Goal: Transaction & Acquisition: Purchase product/service

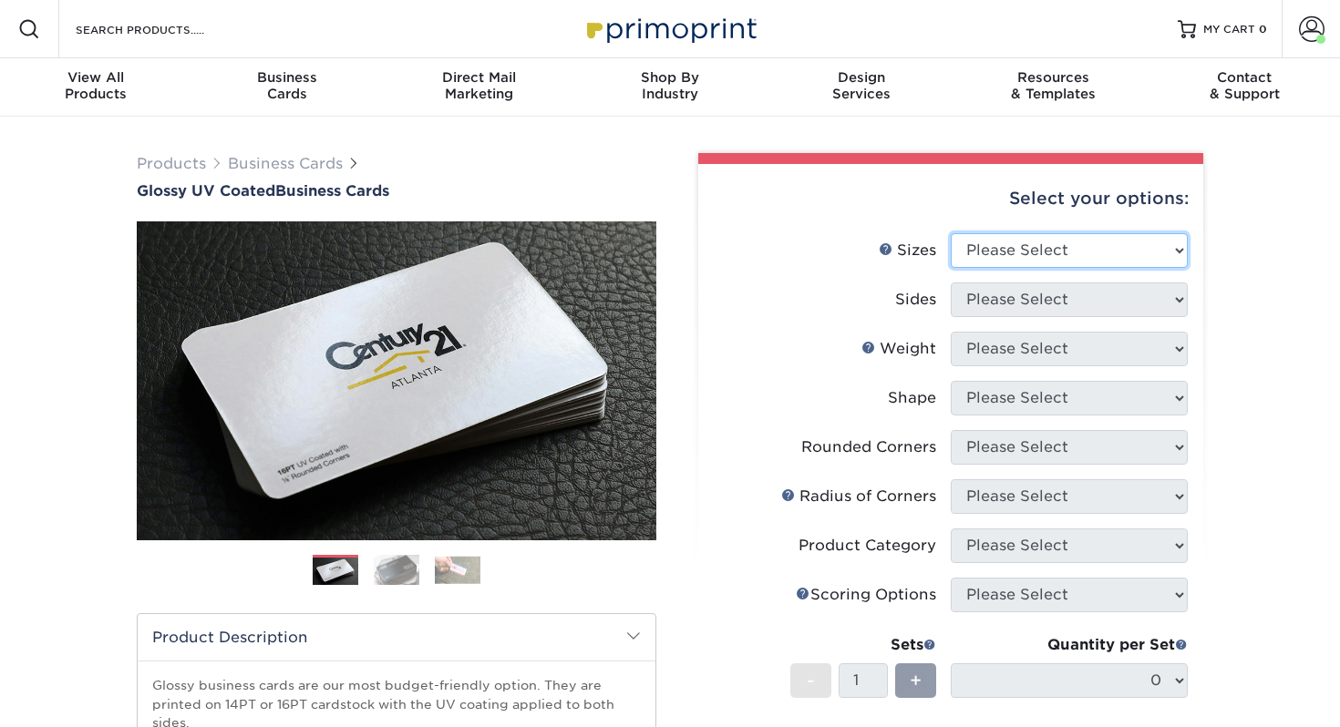
click at [1039, 254] on select "Please Select 1.5" x 3.5" - Mini 1.75" x 3.5" - Mini 2" x 2" - Square 2" x 3" -…" at bounding box center [1068, 250] width 237 height 35
select select "2.00x3.50"
click at [950, 233] on select "Please Select 1.5" x 3.5" - Mini 1.75" x 3.5" - Mini 2" x 2" - Square 2" x 3" -…" at bounding box center [1068, 250] width 237 height 35
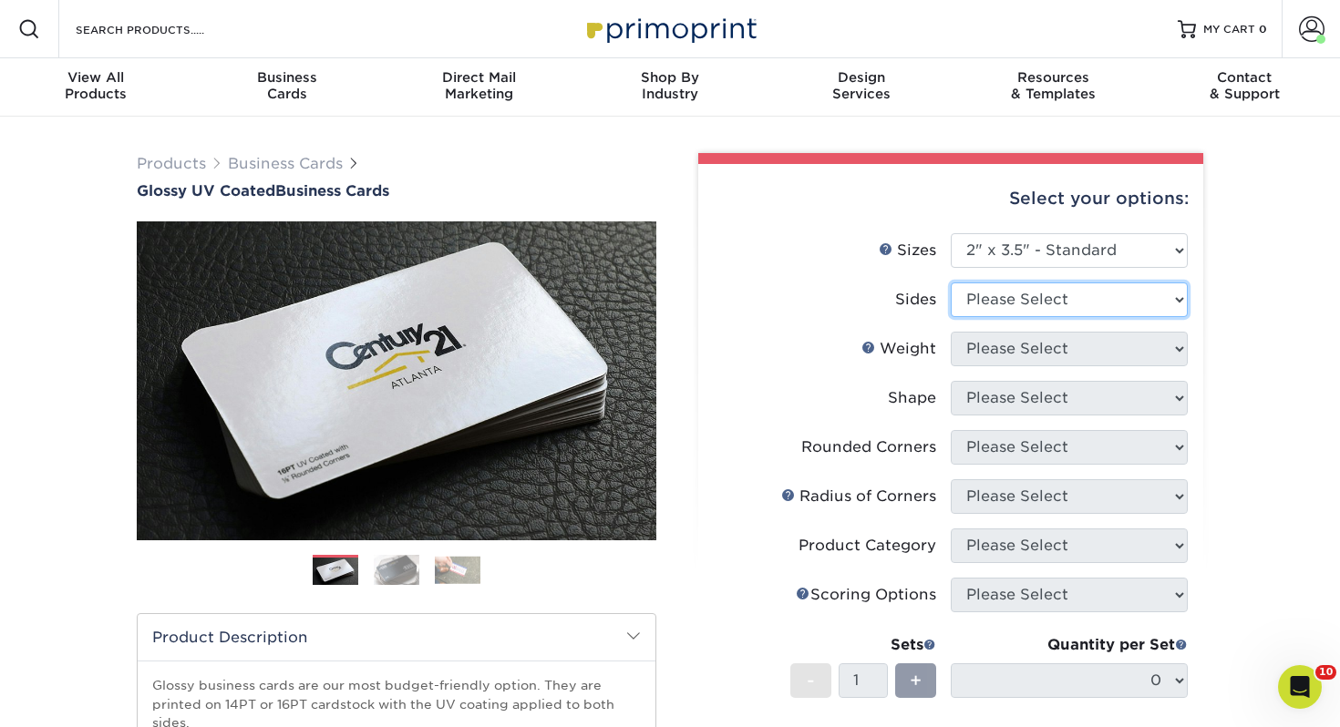
click at [999, 299] on select "Please Select Print Both Sides Print Front Only" at bounding box center [1068, 299] width 237 height 35
select select "13abbda7-1d64-4f25-8bb2-c179b224825d"
click at [950, 282] on select "Please Select Print Both Sides Print Front Only" at bounding box center [1068, 299] width 237 height 35
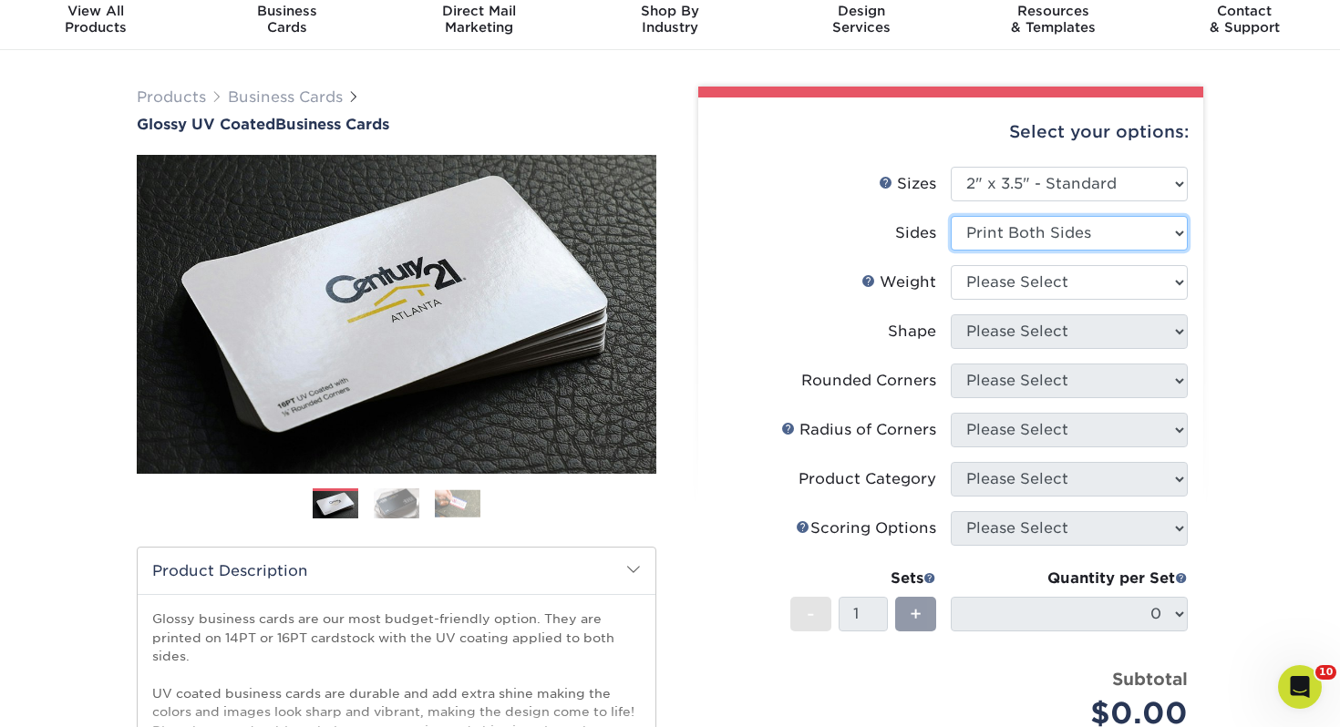
scroll to position [86, 0]
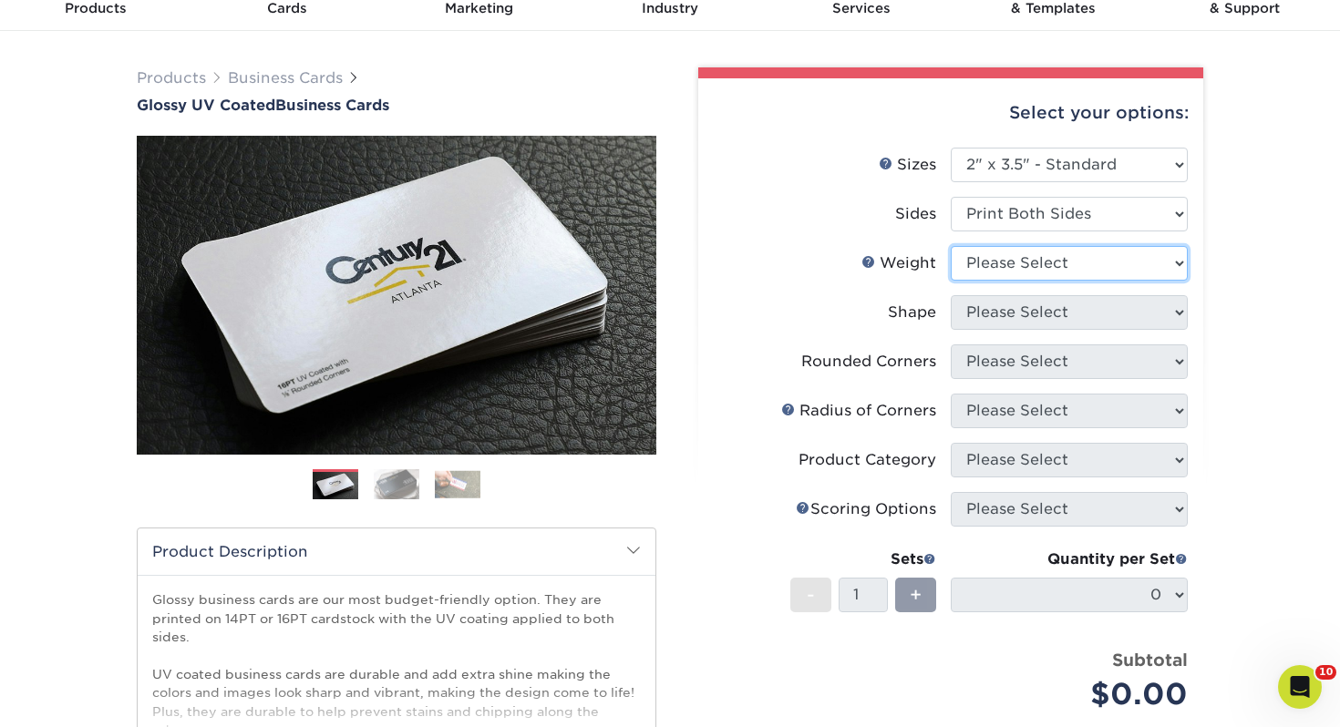
click at [1004, 264] on select "Please Select 16PT 14PT" at bounding box center [1068, 263] width 237 height 35
select select "14PT"
click at [950, 246] on select "Please Select 16PT 14PT" at bounding box center [1068, 263] width 237 height 35
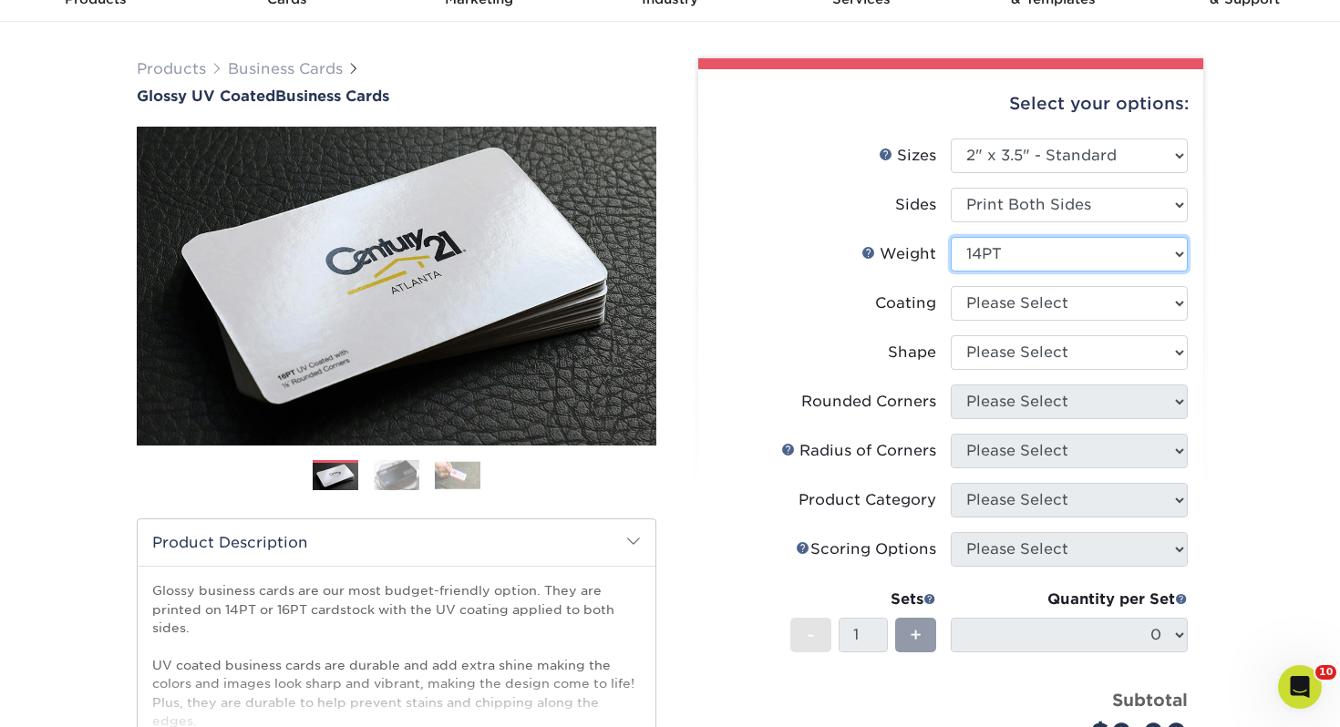
scroll to position [146, 0]
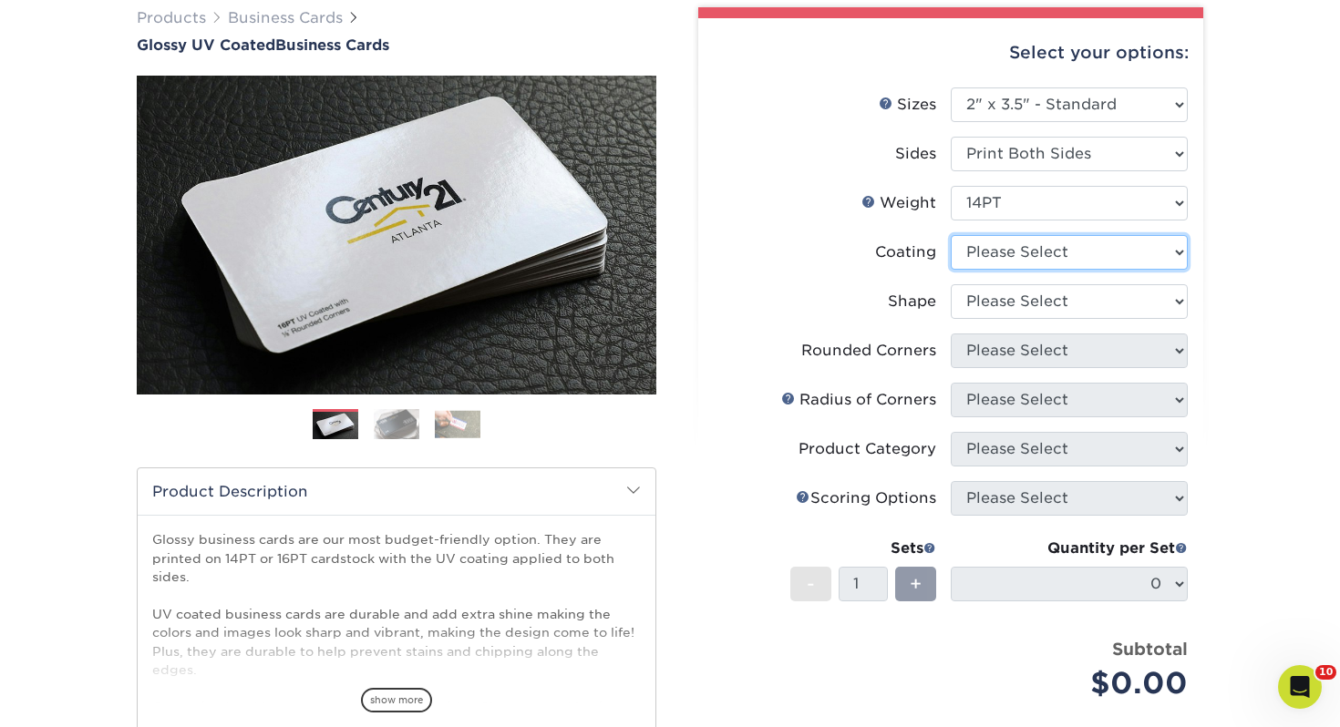
click at [1001, 254] on select at bounding box center [1068, 252] width 237 height 35
select select "ae367451-b2b8-45df-a344-0f05b6a12993"
click at [950, 235] on select at bounding box center [1068, 252] width 237 height 35
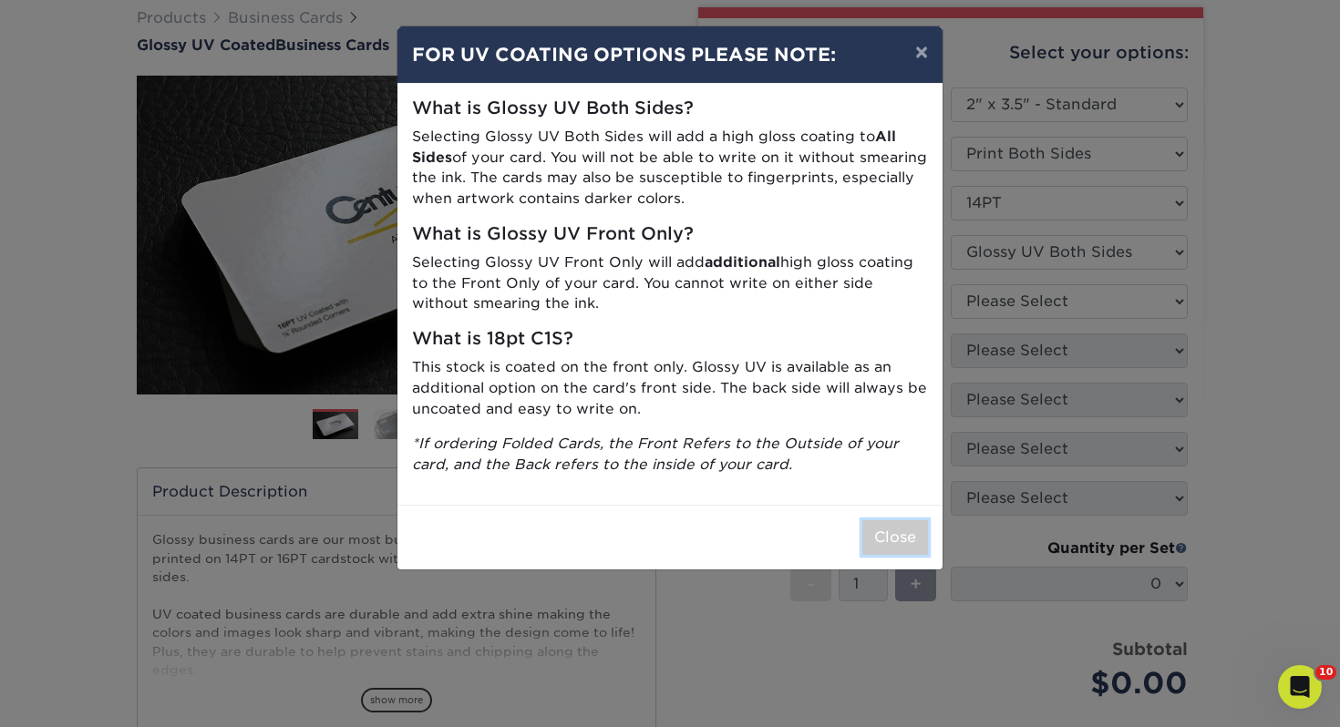
click at [902, 521] on button "Close" at bounding box center [895, 537] width 66 height 35
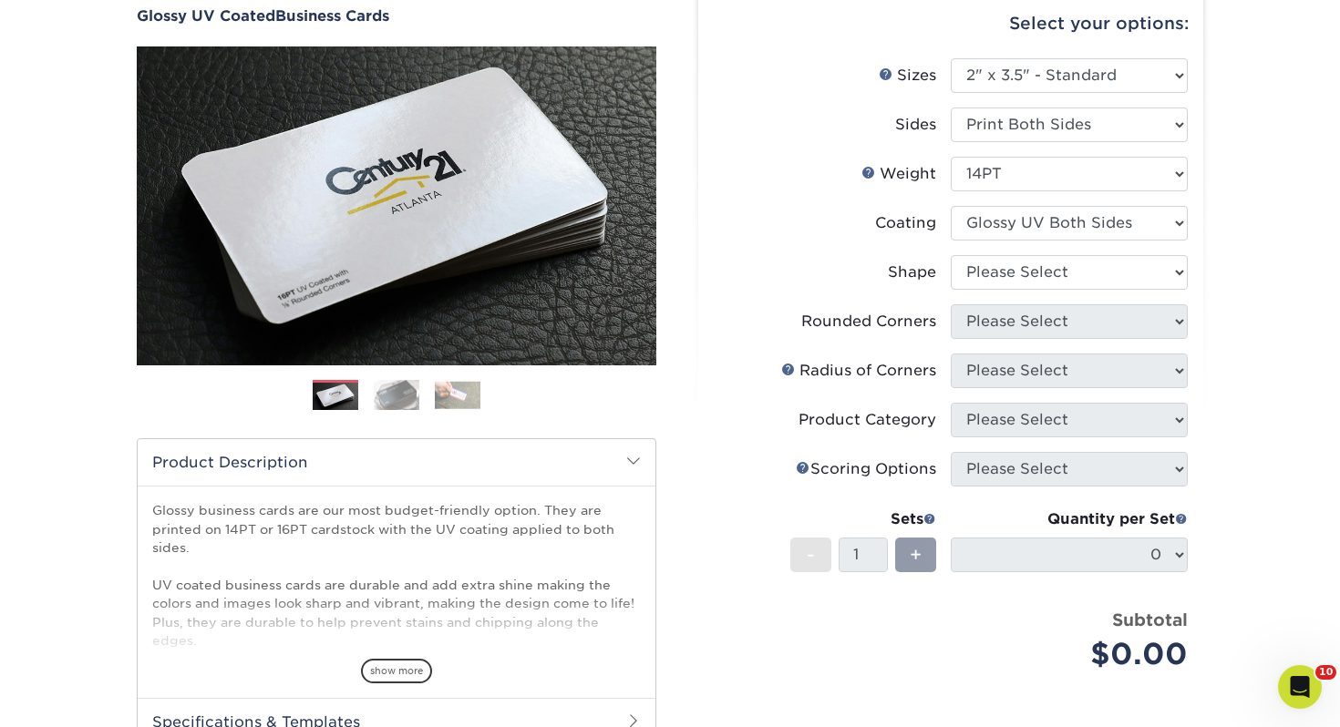
scroll to position [180, 0]
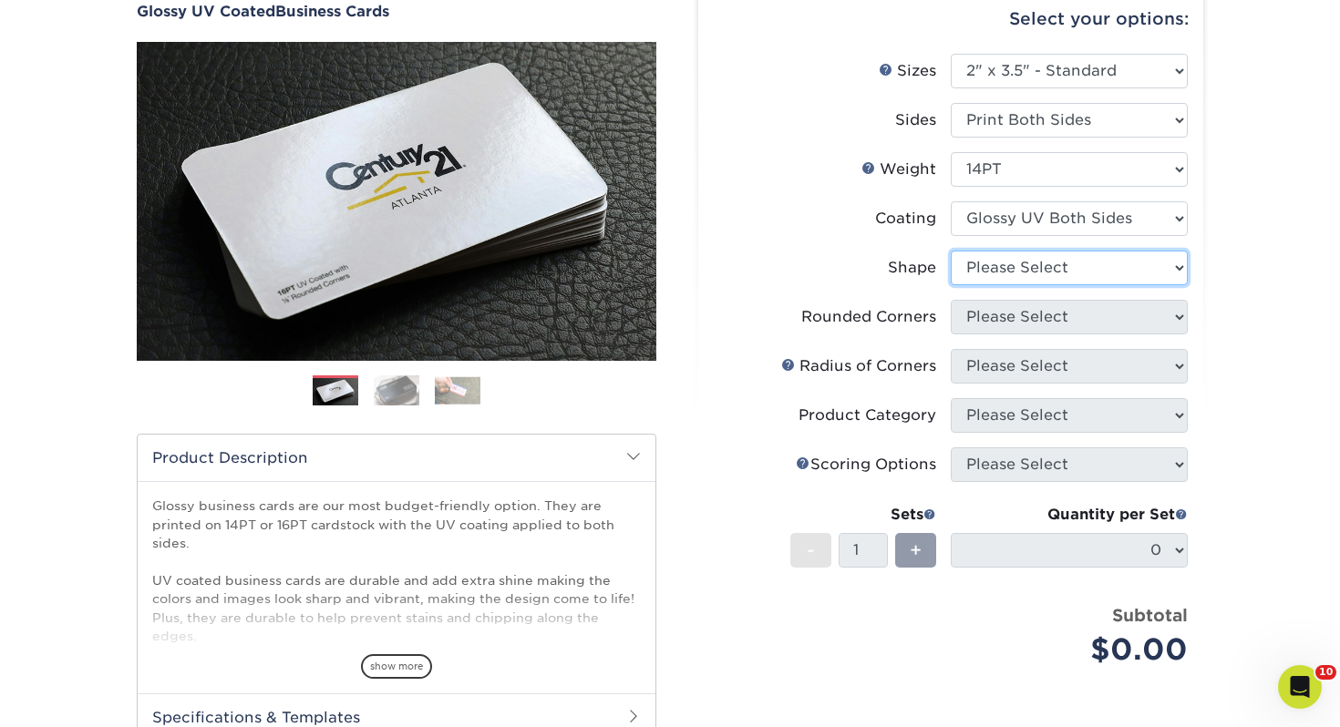
click at [1107, 278] on select "Please Select Standard" at bounding box center [1068, 268] width 237 height 35
select select "standard"
click at [950, 251] on select "Please Select Standard" at bounding box center [1068, 268] width 237 height 35
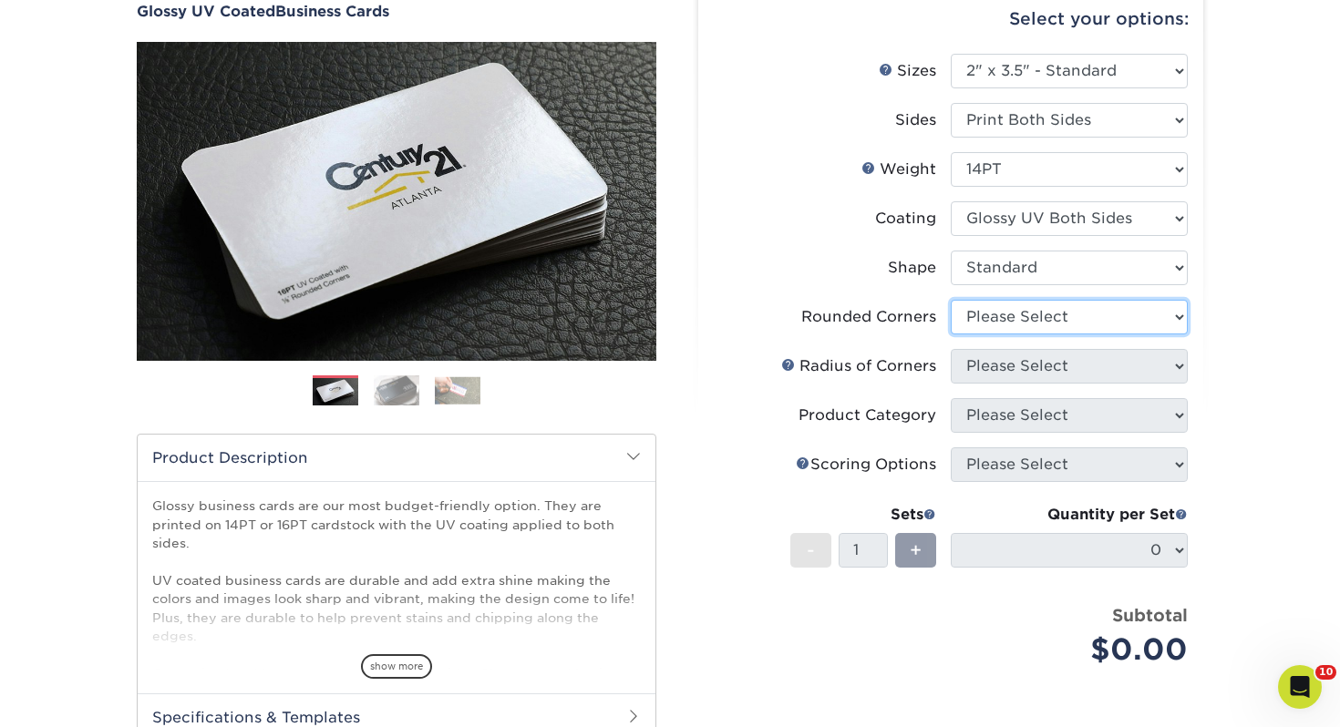
click at [1027, 323] on select "Please Select Yes - Round 2 Corners Yes - Round 4 Corners No" at bounding box center [1068, 317] width 237 height 35
select select "0"
click at [950, 300] on select "Please Select Yes - Round 2 Corners Yes - Round 4 Corners No" at bounding box center [1068, 317] width 237 height 35
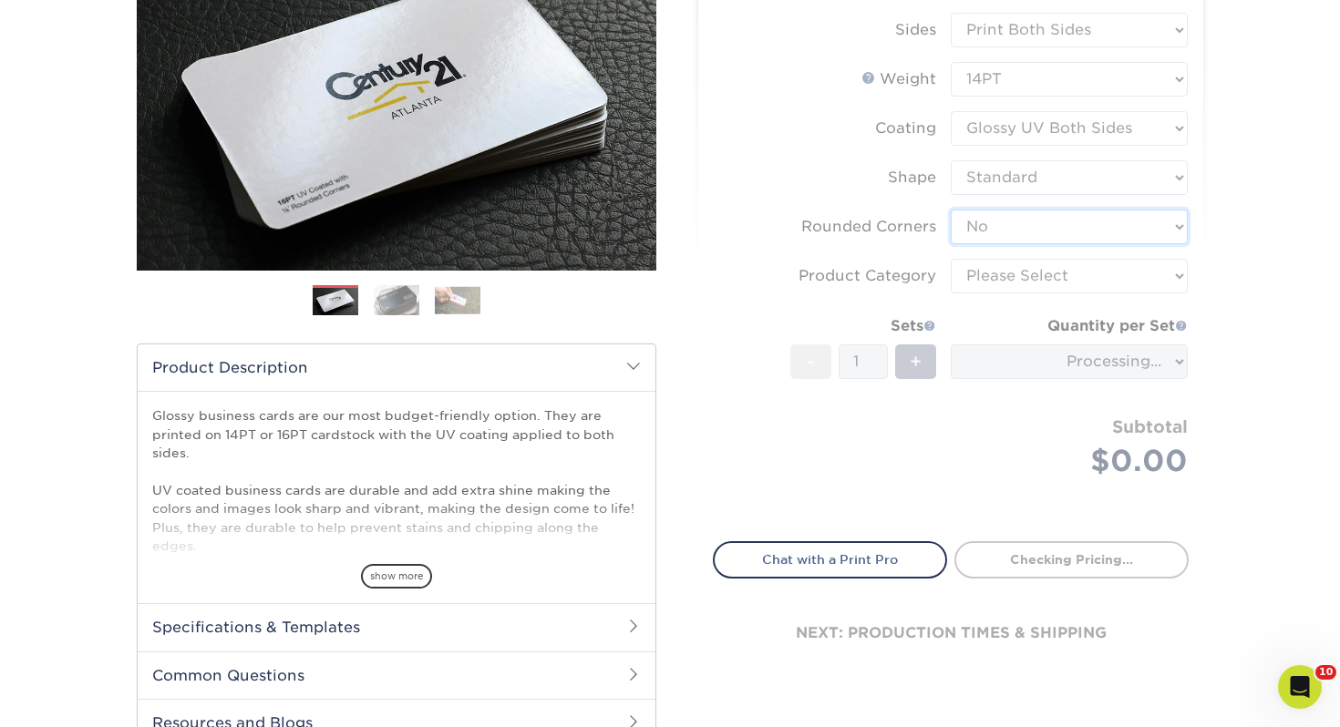
scroll to position [274, 0]
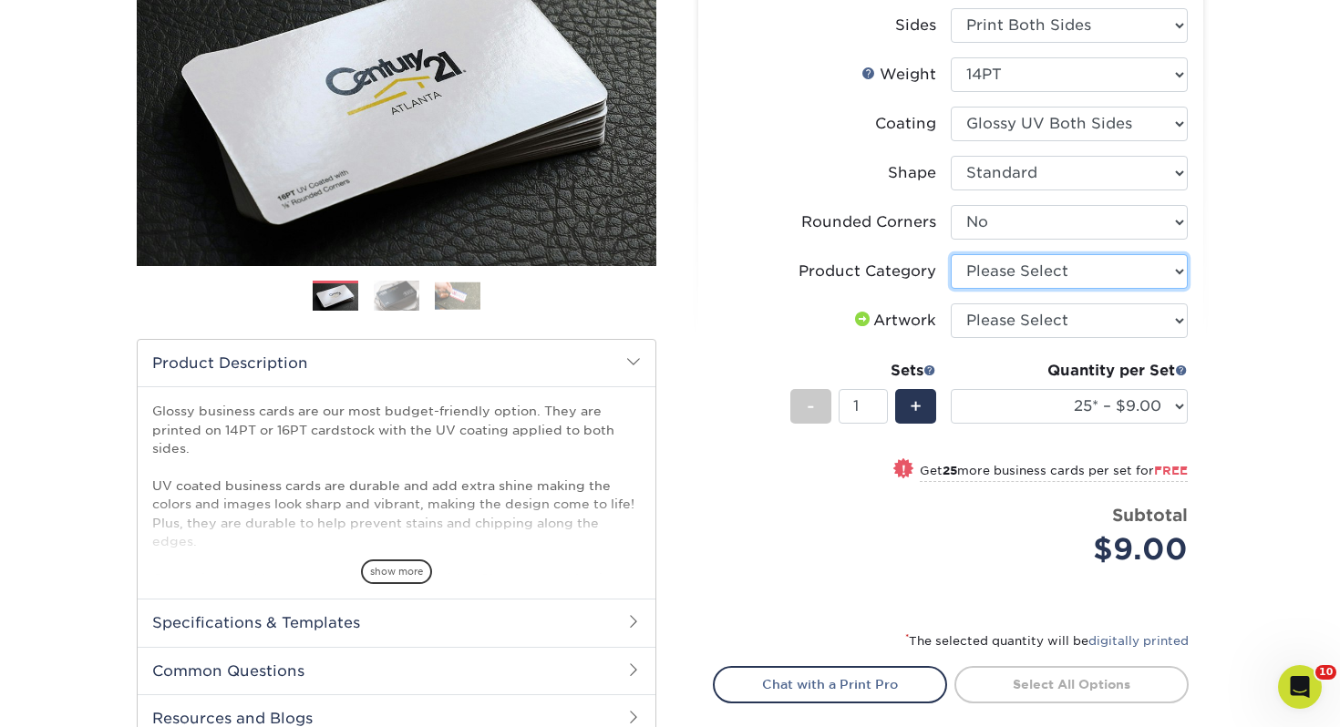
click at [974, 266] on select "Please Select Business Cards" at bounding box center [1068, 271] width 237 height 35
click at [994, 276] on select "Please Select Business Cards" at bounding box center [1068, 271] width 237 height 35
select select "3b5148f1-0588-4f88-a218-97bcfdce65c1"
click at [950, 254] on select "Please Select Business Cards" at bounding box center [1068, 271] width 237 height 35
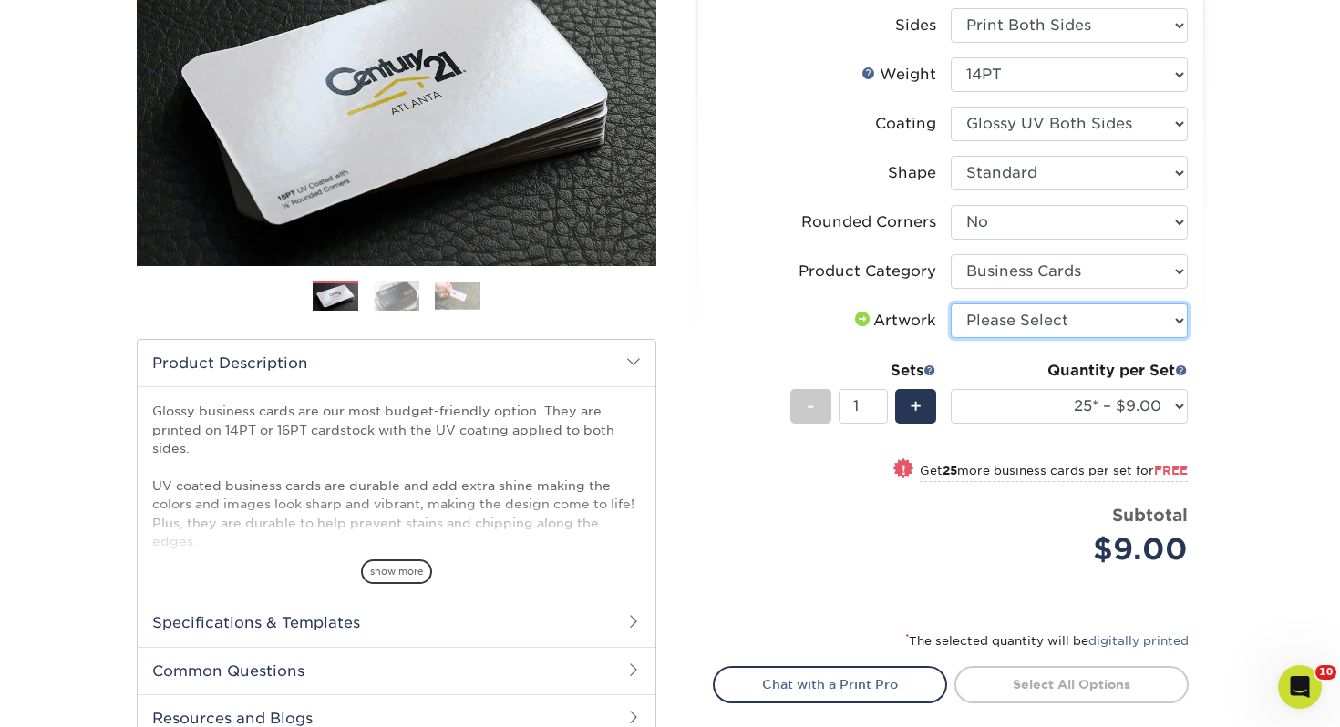
click at [1022, 322] on select "Please Select I will upload files I need a design - $100" at bounding box center [1068, 320] width 237 height 35
select select "upload"
click at [950, 303] on select "Please Select I will upload files I need a design - $100" at bounding box center [1068, 320] width 237 height 35
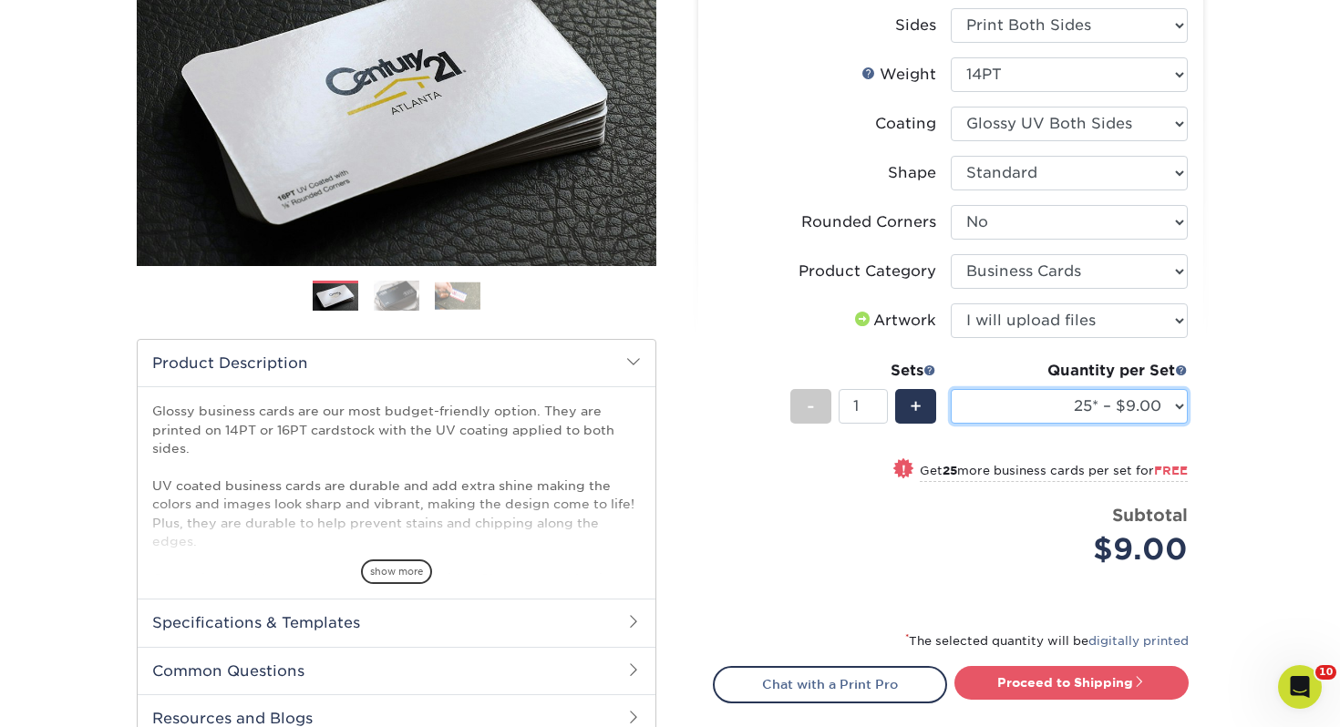
click at [1022, 403] on select "25* – $9.00 50* – $9.00 100* – $9.00 250* – $17.00 500 – $33.00 1000 – $42.00 2…" at bounding box center [1068, 406] width 237 height 35
drag, startPoint x: 1007, startPoint y: 375, endPoint x: 980, endPoint y: 378, distance: 27.5
click at [1006, 375] on div "Quantity per Set" at bounding box center [1068, 371] width 237 height 22
click at [1021, 410] on select "25* – $9.00 50* – $9.00 100* – $9.00 250* – $17.00 500 – $33.00 1000 – $42.00 2…" at bounding box center [1068, 406] width 237 height 35
select select "250* – $17.00"
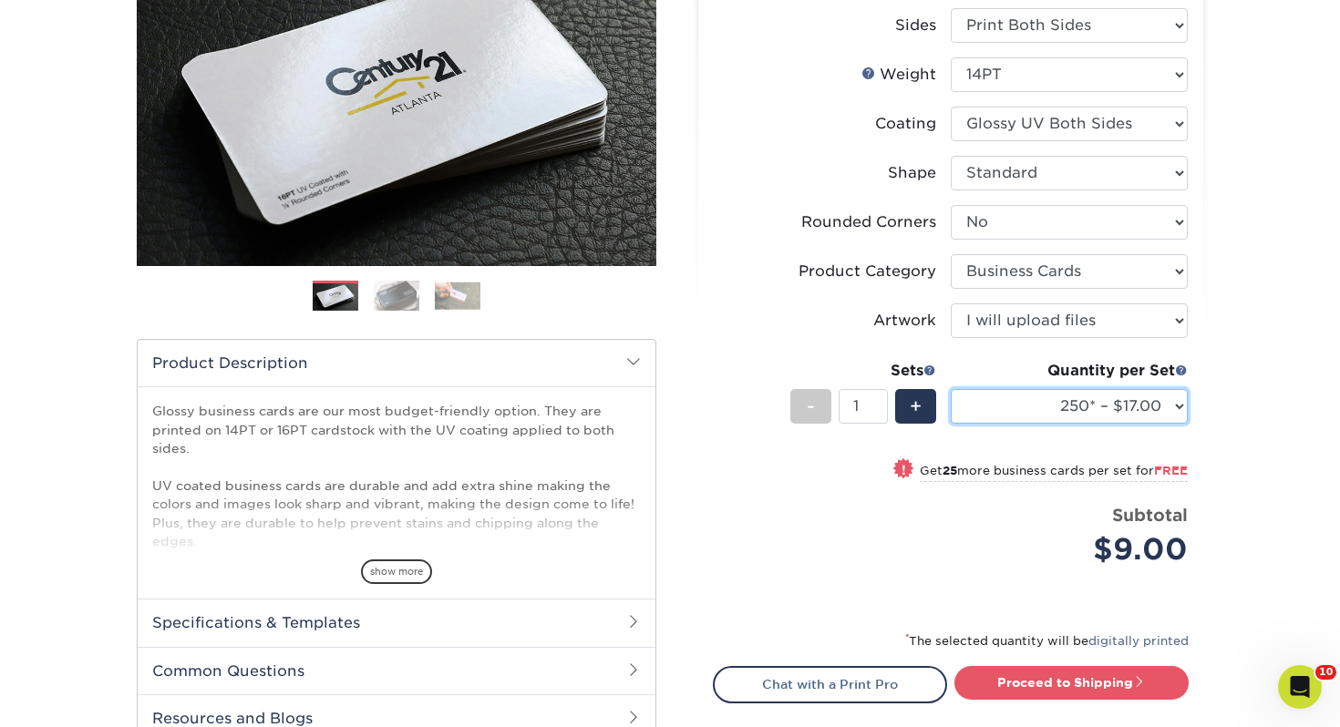
click at [950, 389] on select "25* – $9.00 50* – $9.00 100* – $9.00 250* – $17.00 500 – $33.00 1000 – $42.00 2…" at bounding box center [1068, 406] width 237 height 35
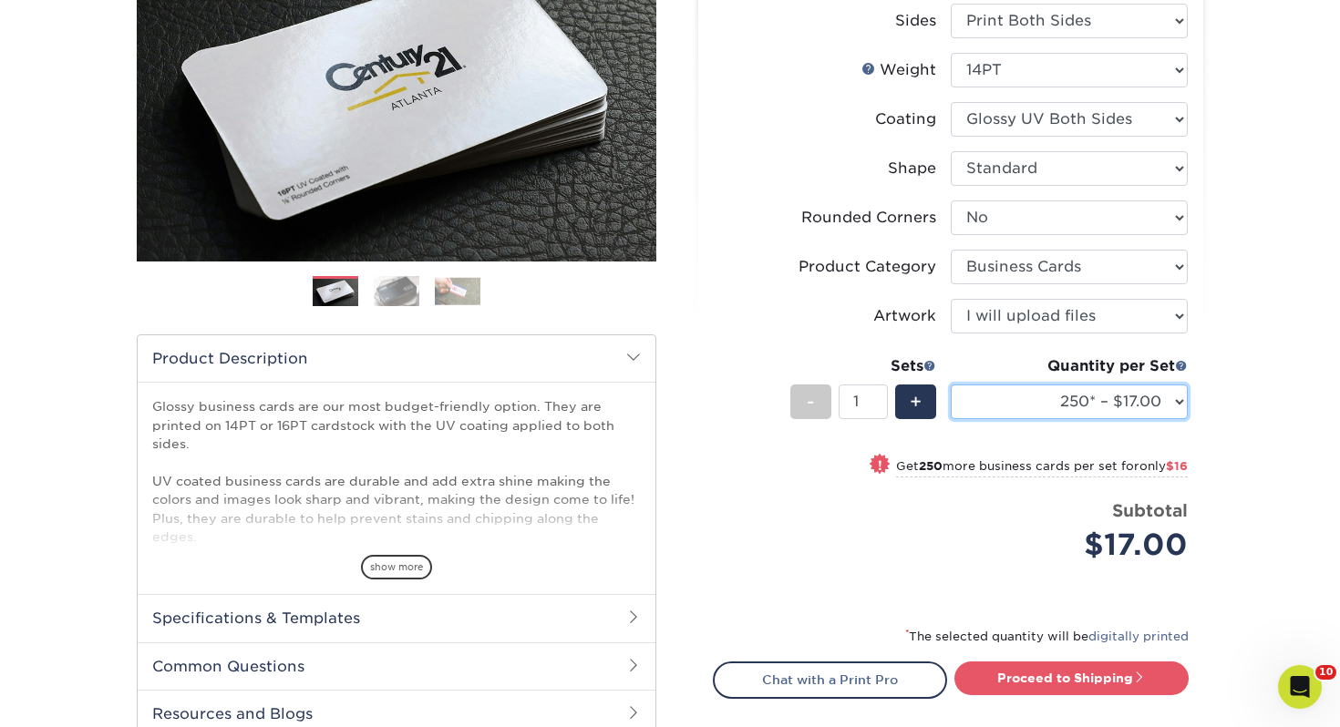
scroll to position [280, 0]
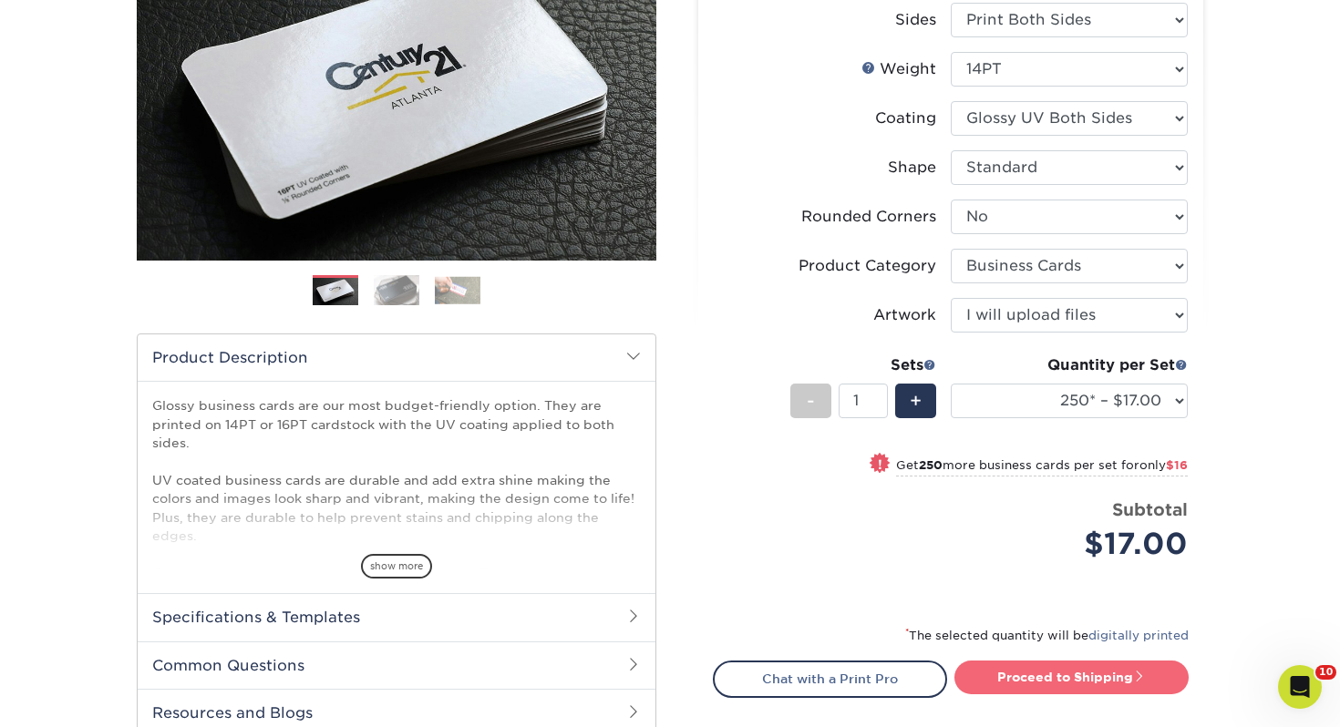
click at [1065, 673] on link "Proceed to Shipping" at bounding box center [1071, 677] width 234 height 33
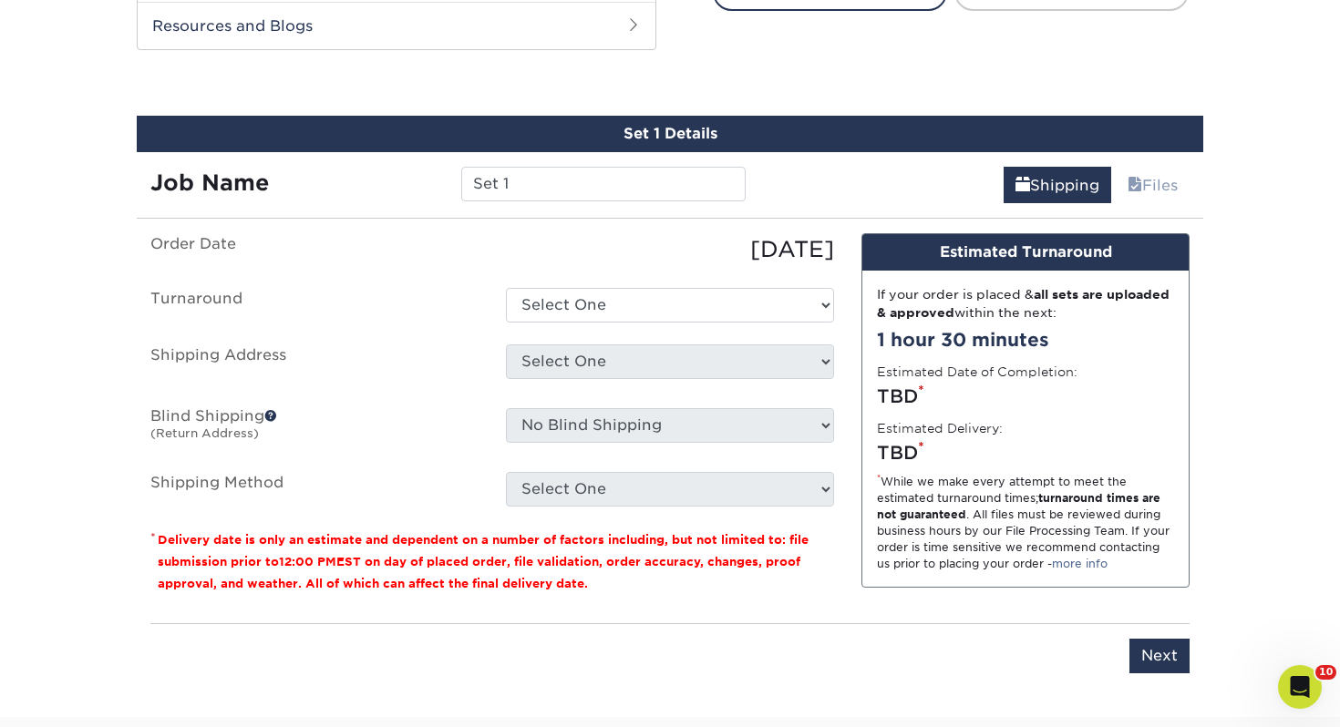
scroll to position [990, 0]
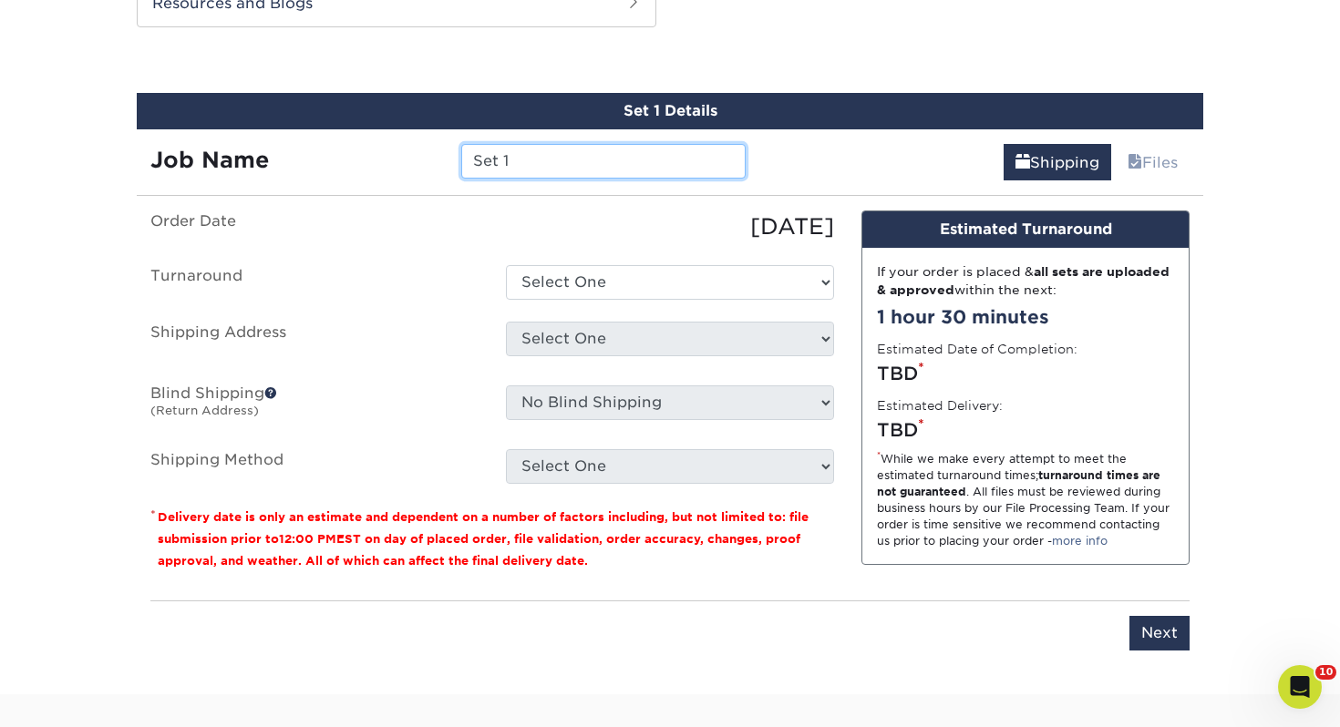
click at [588, 171] on input "Set 1" at bounding box center [602, 161] width 283 height 35
drag, startPoint x: 398, startPoint y: 161, endPoint x: 383, endPoint y: 159, distance: 15.7
click at [383, 159] on div "Job Name Set 1" at bounding box center [448, 161] width 622 height 35
type input "[PERSON_NAME] Re-Order"
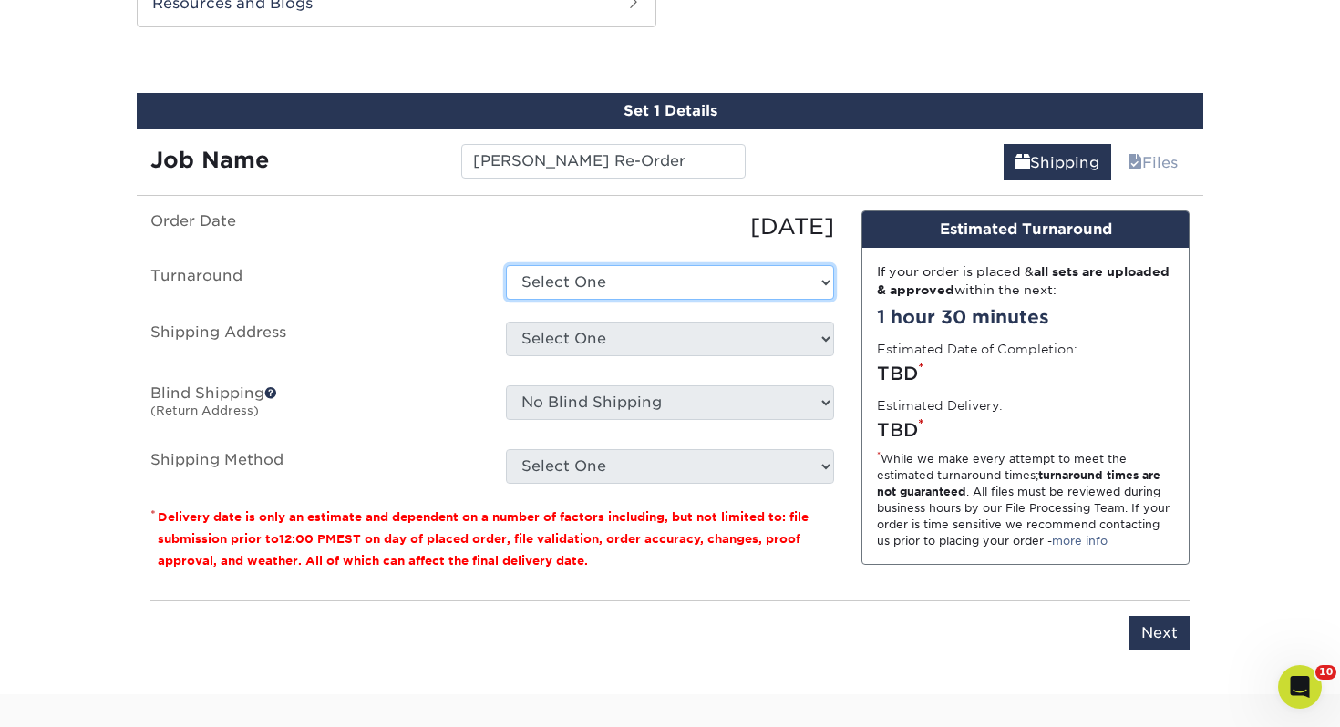
click at [641, 281] on select "Select One 2-4 Business Days 2 Day Next Business Day" at bounding box center [670, 282] width 328 height 35
select select "0d2015eb-ac6c-4252-b2f1-1c5560e96a65"
click at [506, 265] on select "Select One 2-4 Business Days 2 Day Next Business Day" at bounding box center [670, 282] width 328 height 35
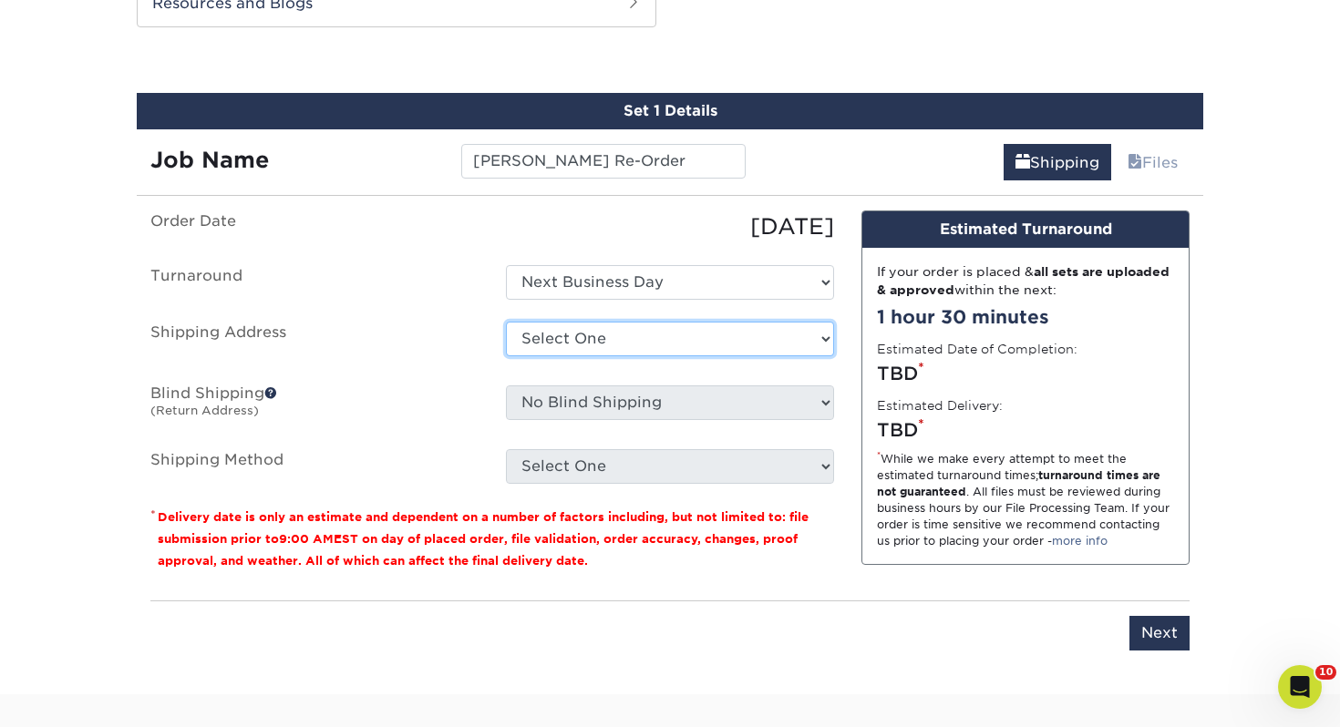
click at [599, 322] on select "Select One Adrian, MI Akron, OH" at bounding box center [670, 339] width 328 height 35
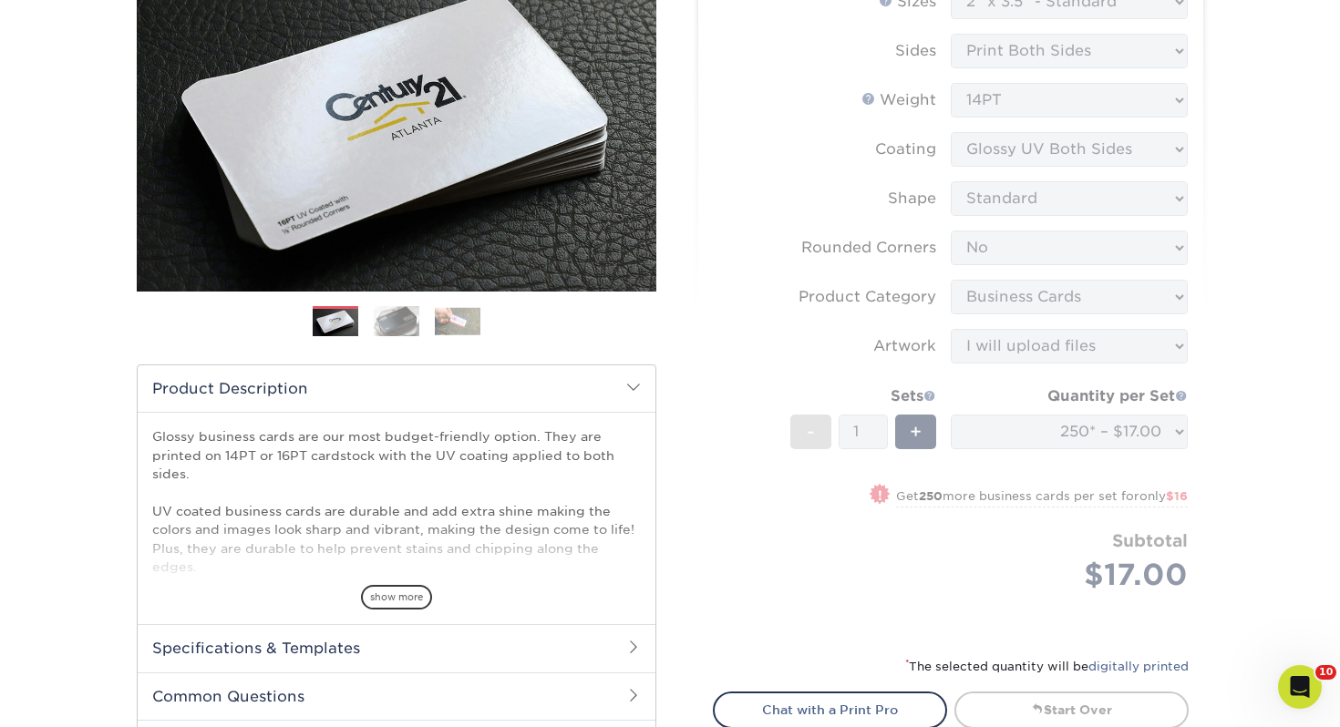
scroll to position [0, 0]
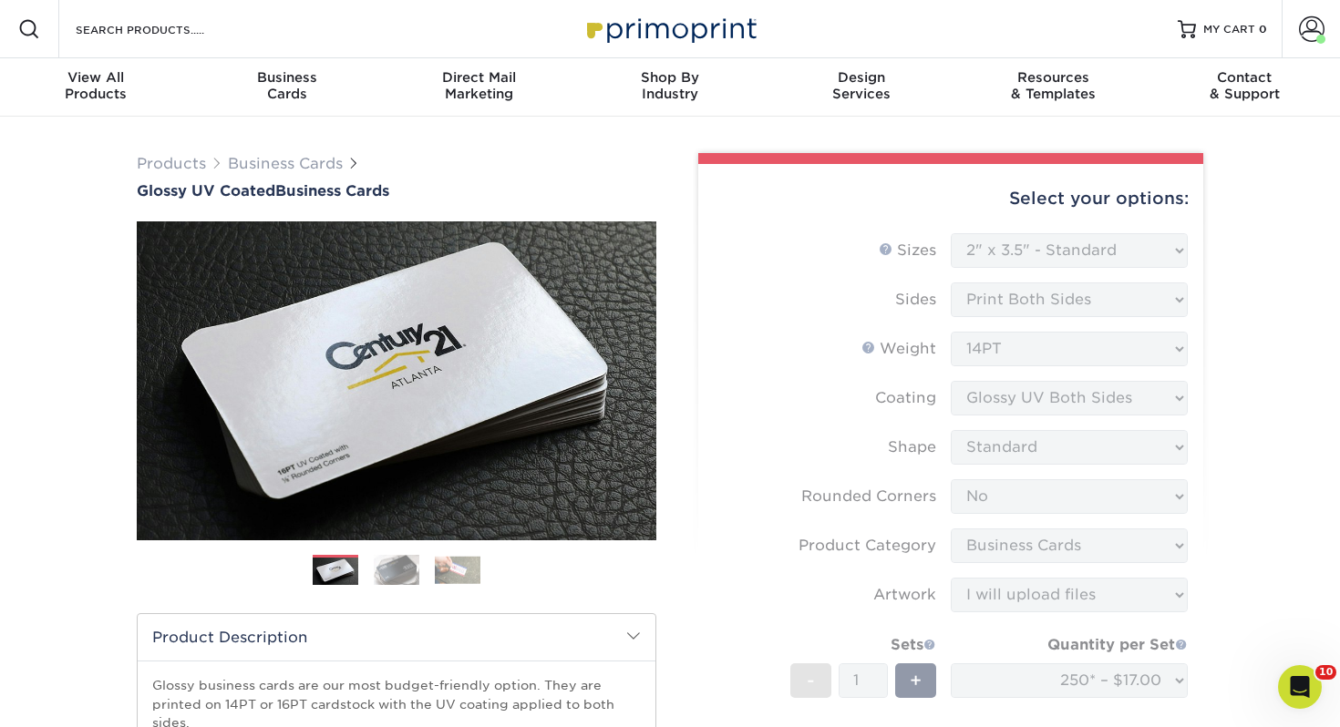
click at [1099, 481] on form "Sizes Help Sizes Please Select 1.5" x 3.5" - Mini 1.75" x 3.5" - Mini 2" x 2" -…" at bounding box center [951, 558] width 476 height 650
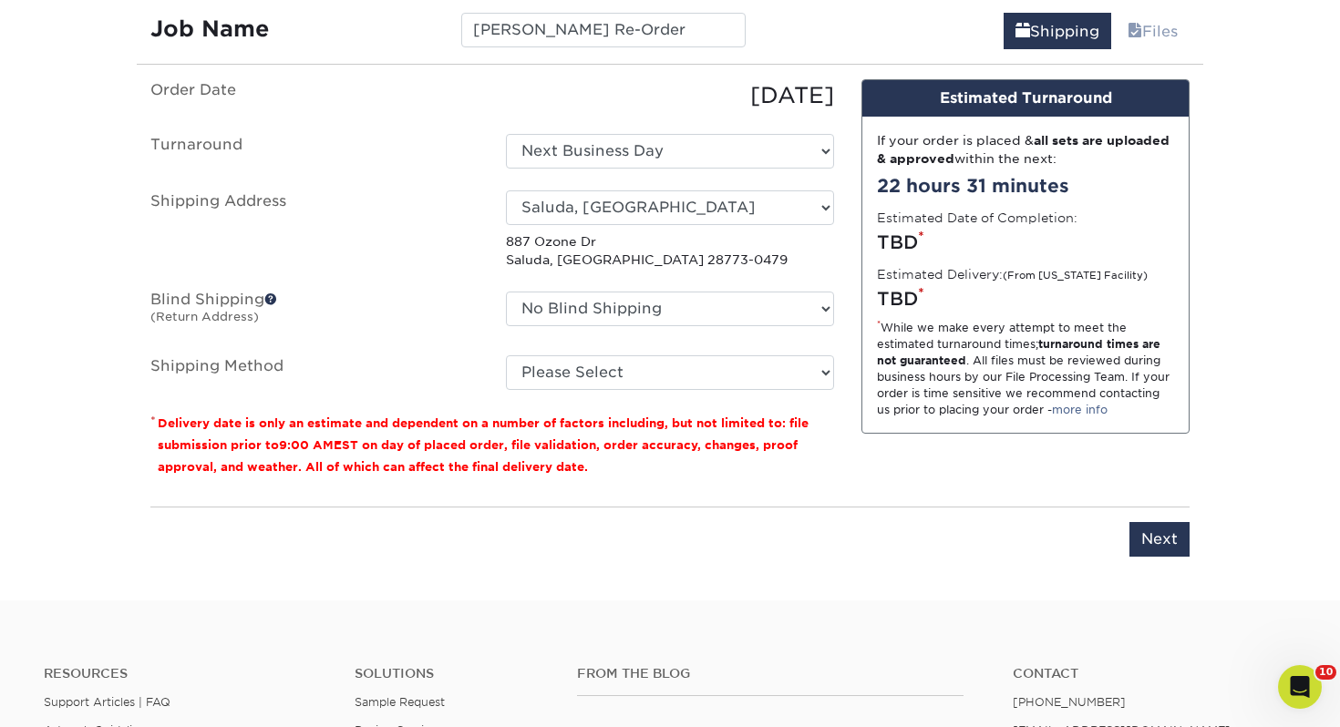
scroll to position [1127, 0]
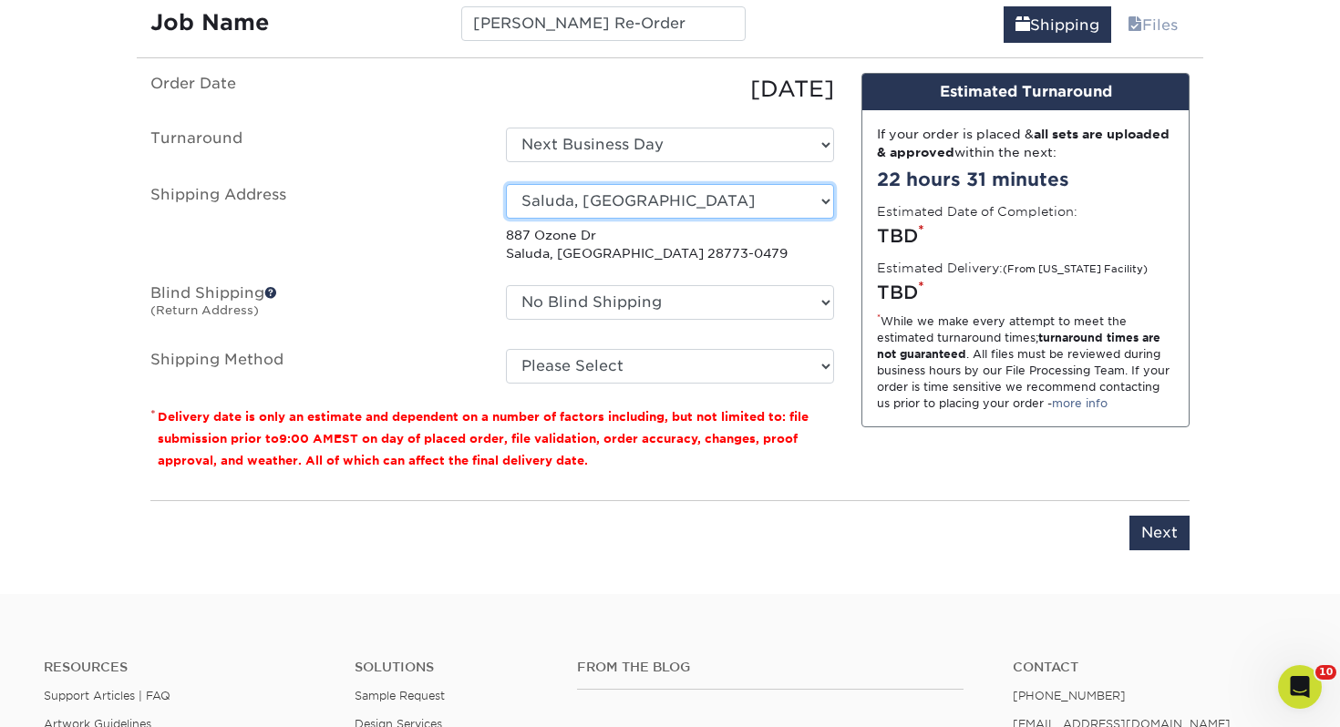
click at [706, 185] on select "Select One Adrian, MI Akron, OH" at bounding box center [670, 201] width 328 height 35
select select "newaddress"
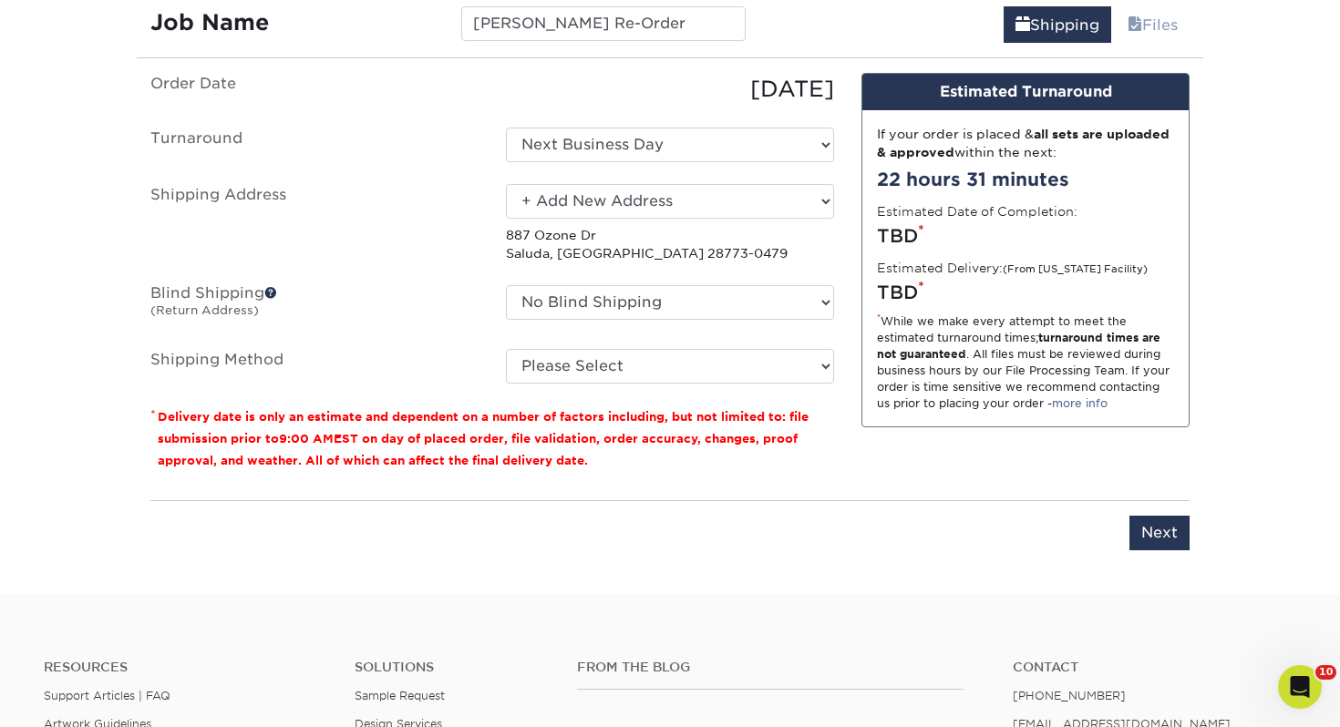
click at [506, 184] on select "Select One Adrian, MI Akron, OH" at bounding box center [670, 201] width 328 height 35
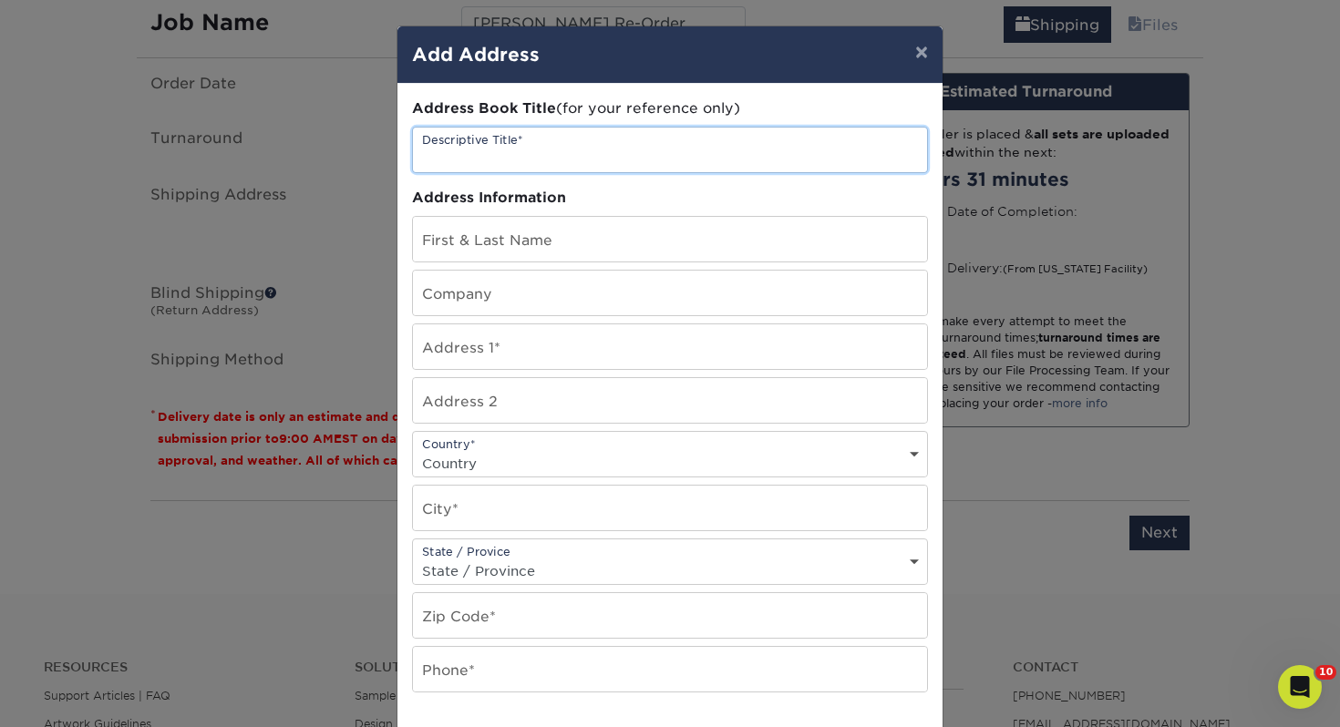
click at [600, 156] on input "text" at bounding box center [670, 150] width 514 height 45
type input "Saluda, NC"
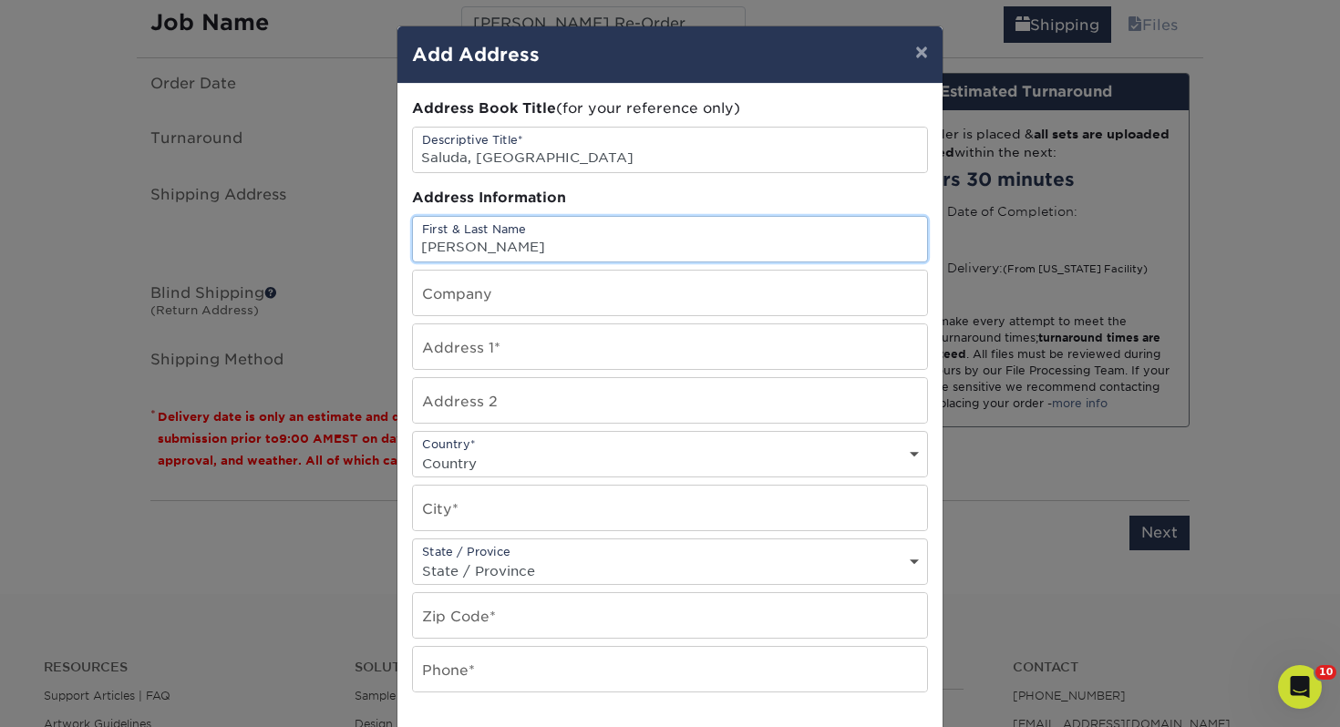
type input "[PERSON_NAME]"
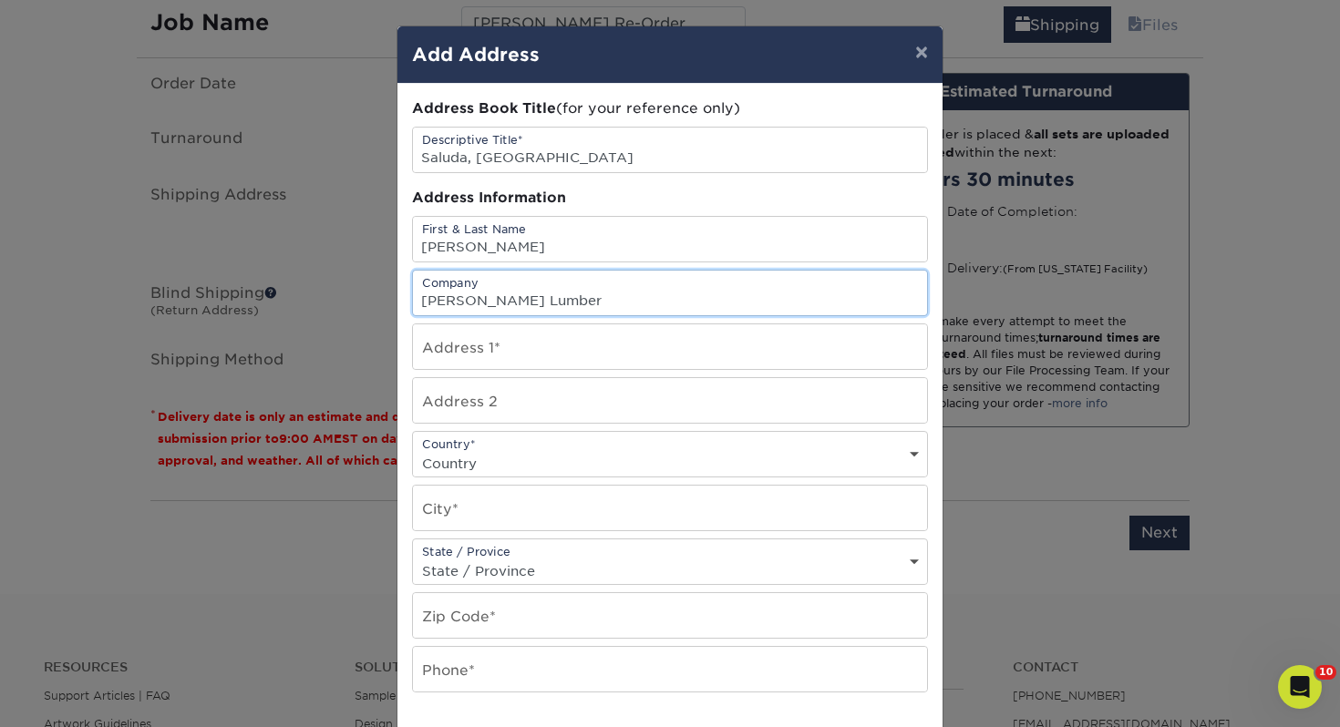
type input "[PERSON_NAME] Lumber"
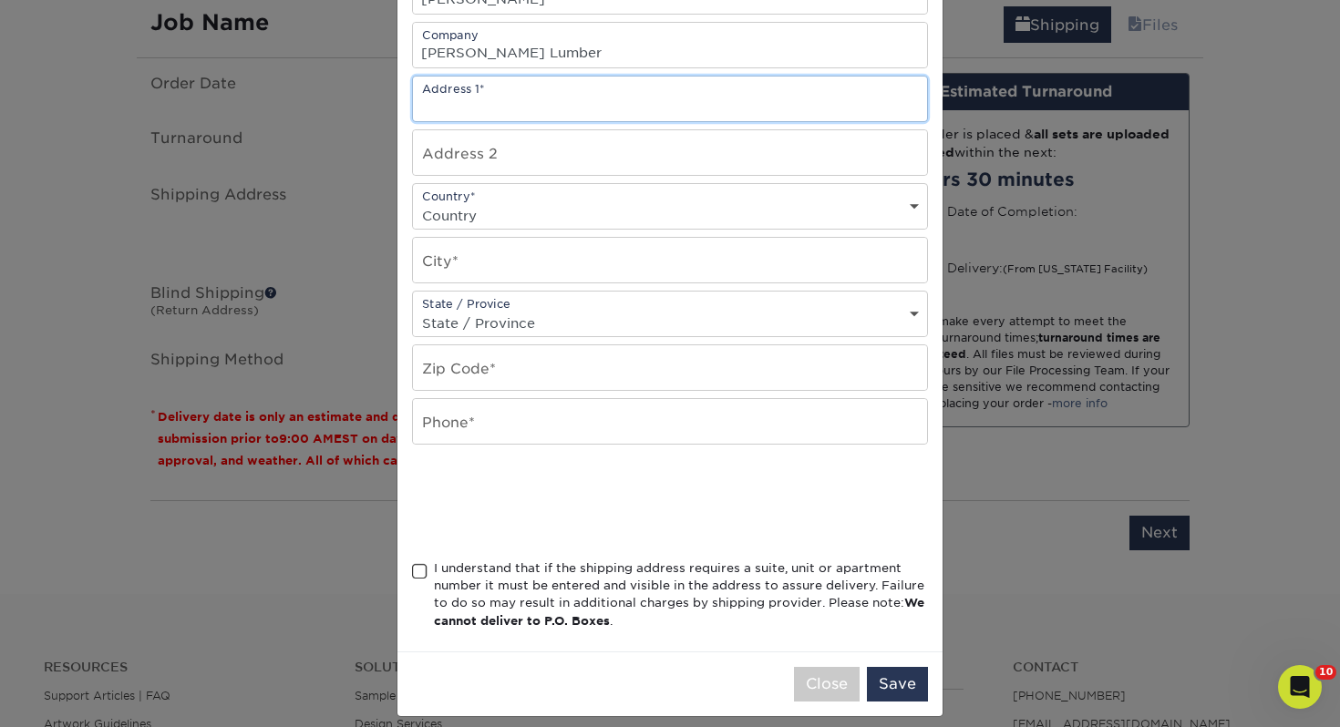
scroll to position [263, 0]
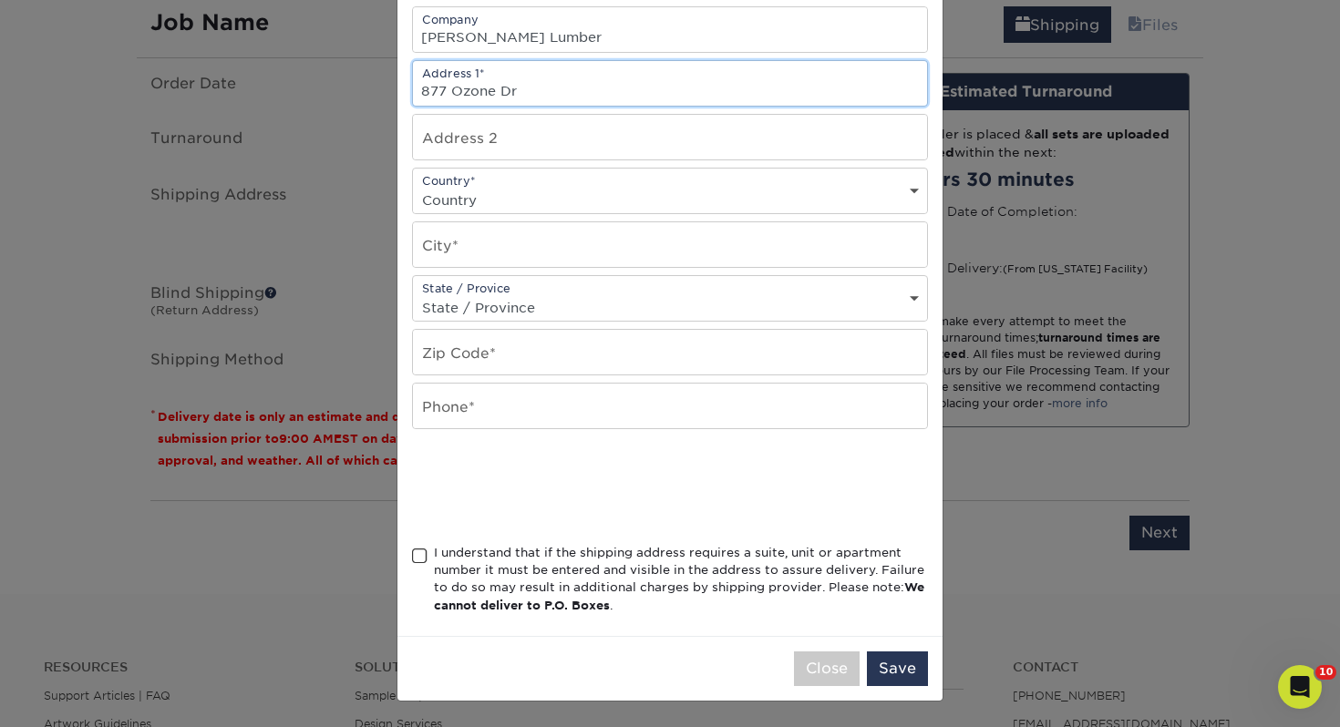
type input "877 Ozone Dr"
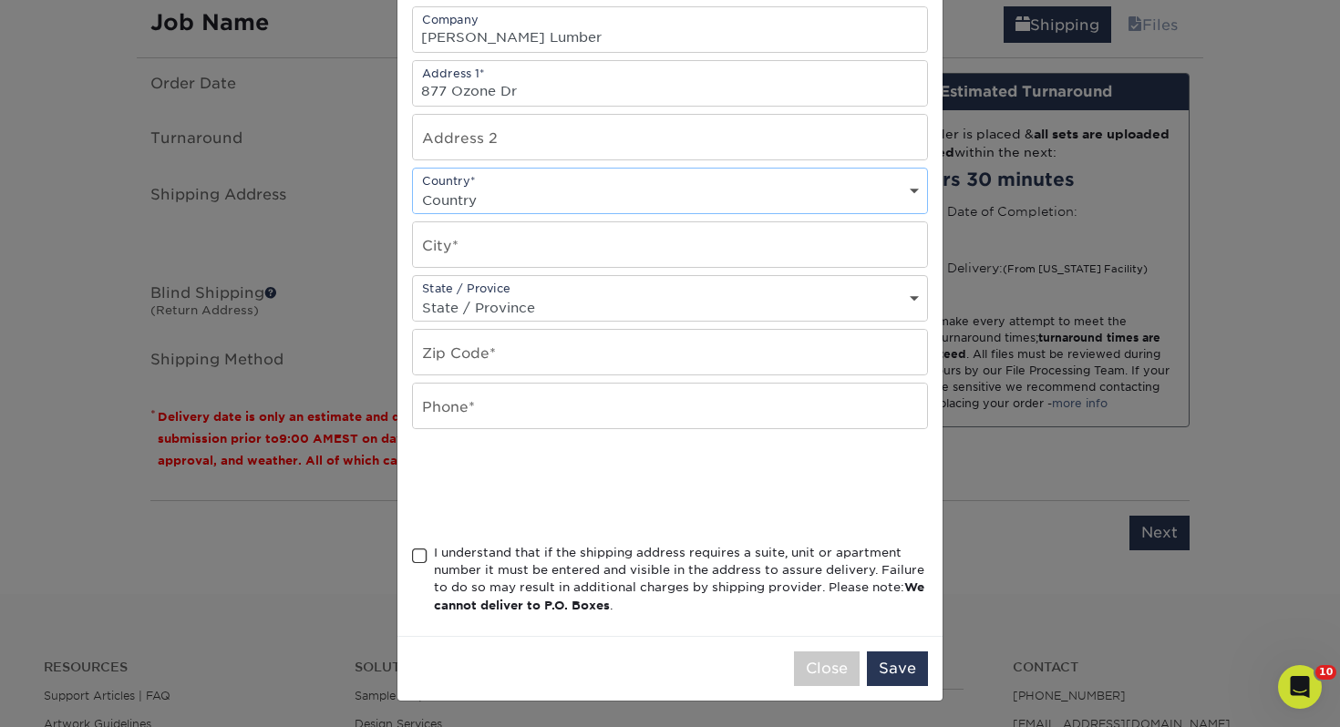
select select "US"
type input "Saluda"
select select "NC"
click at [413, 294] on select "State / Province Alabama Alaska Arizona Arkansas California Colorado Connecticu…" at bounding box center [670, 307] width 514 height 26
type input "28773"
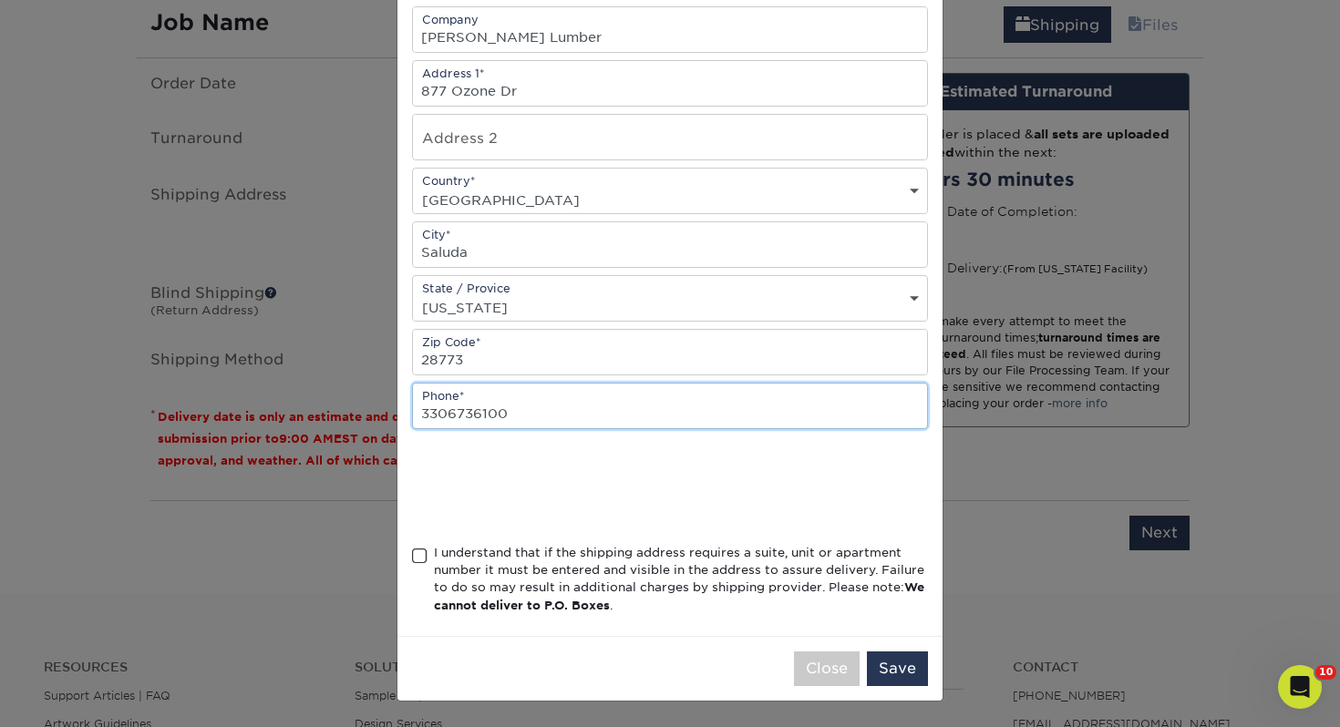
type input "3306736100"
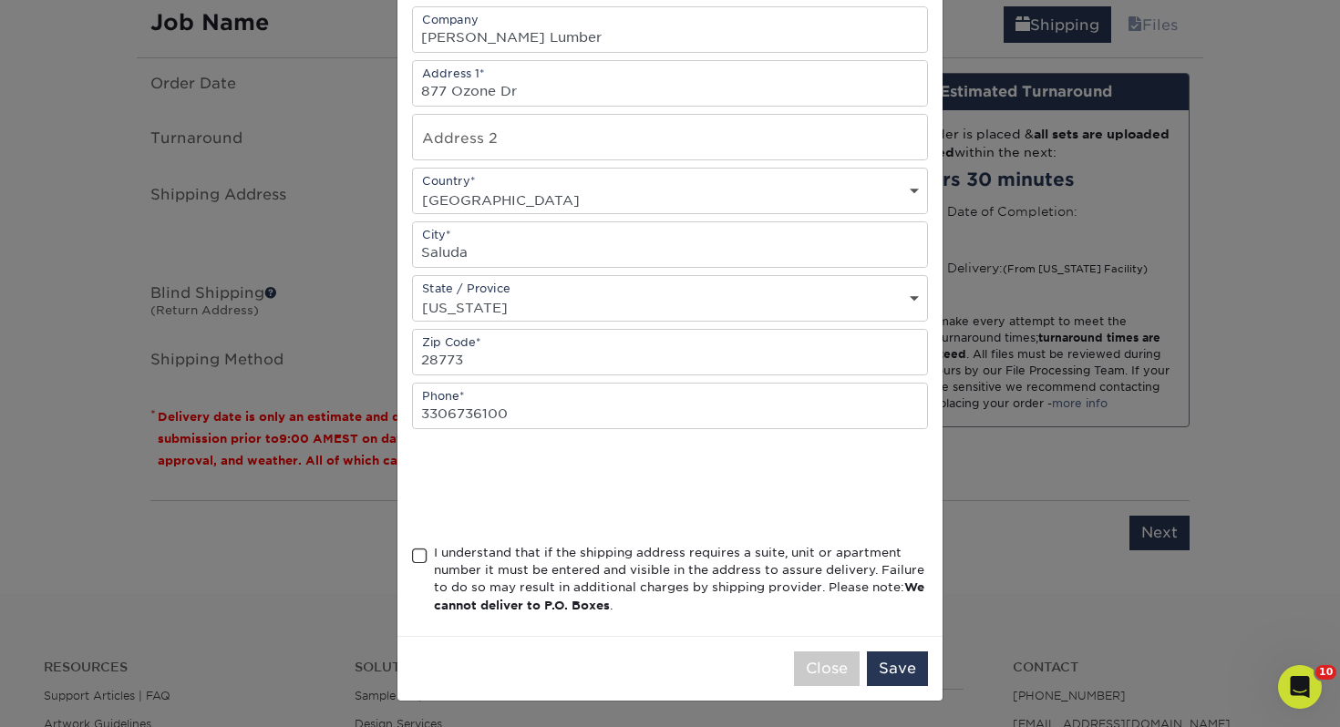
click at [416, 557] on span at bounding box center [419, 556] width 15 height 17
click at [0, 0] on input "I understand that if the shipping address requires a suite, unit or apartment n…" at bounding box center [0, 0] width 0 height 0
click at [923, 675] on button "Save" at bounding box center [897, 669] width 61 height 35
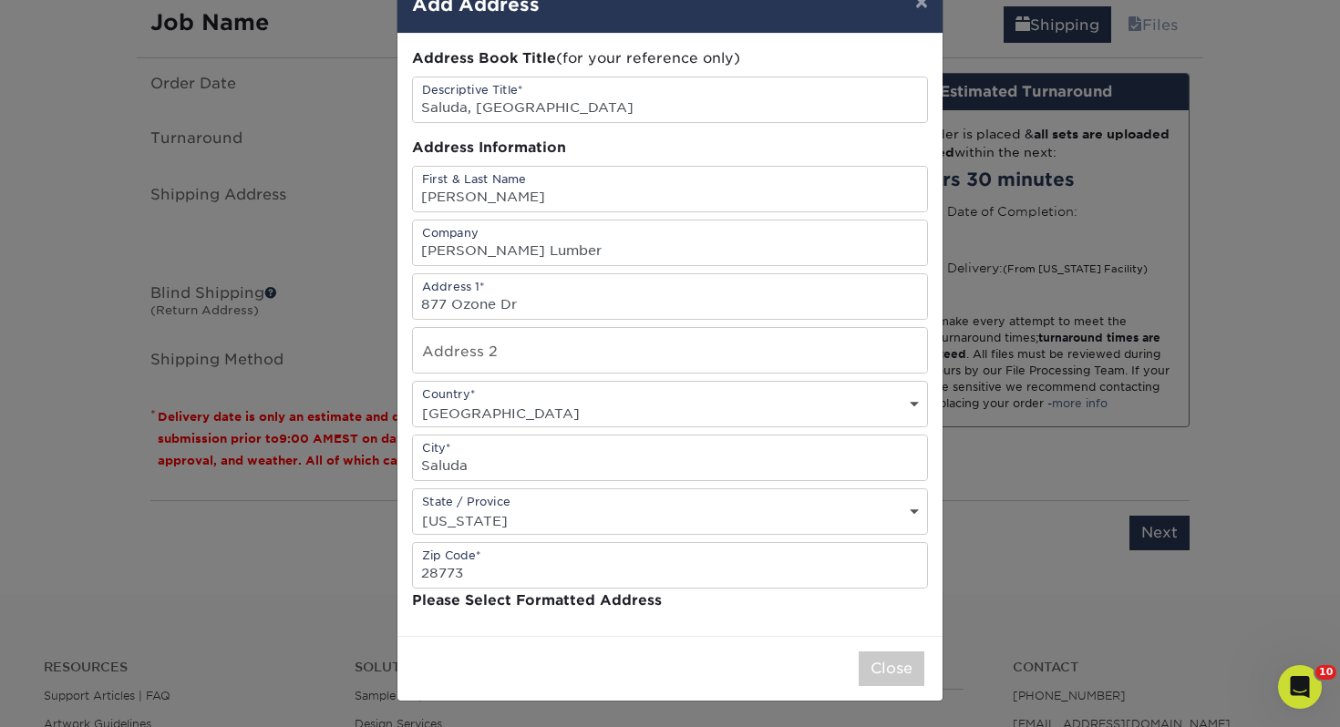
scroll to position [0, 0]
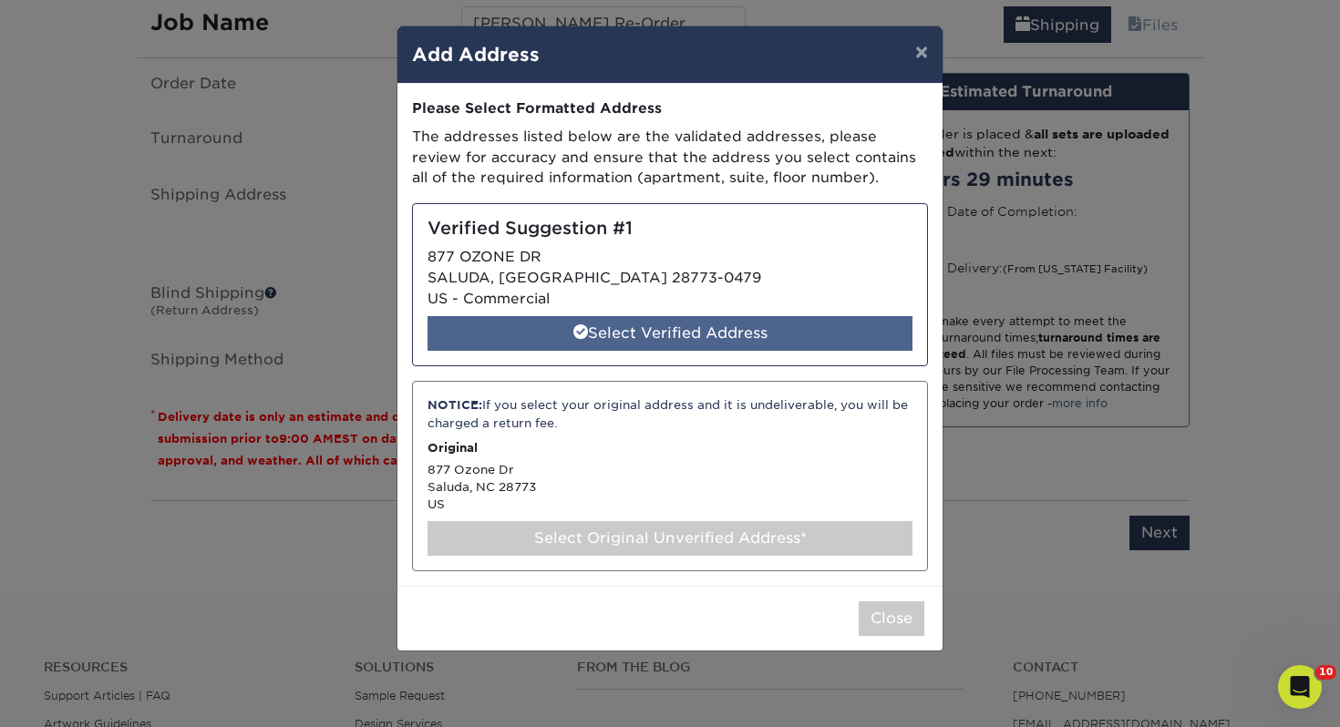
click at [664, 337] on div "Select Verified Address" at bounding box center [669, 333] width 485 height 35
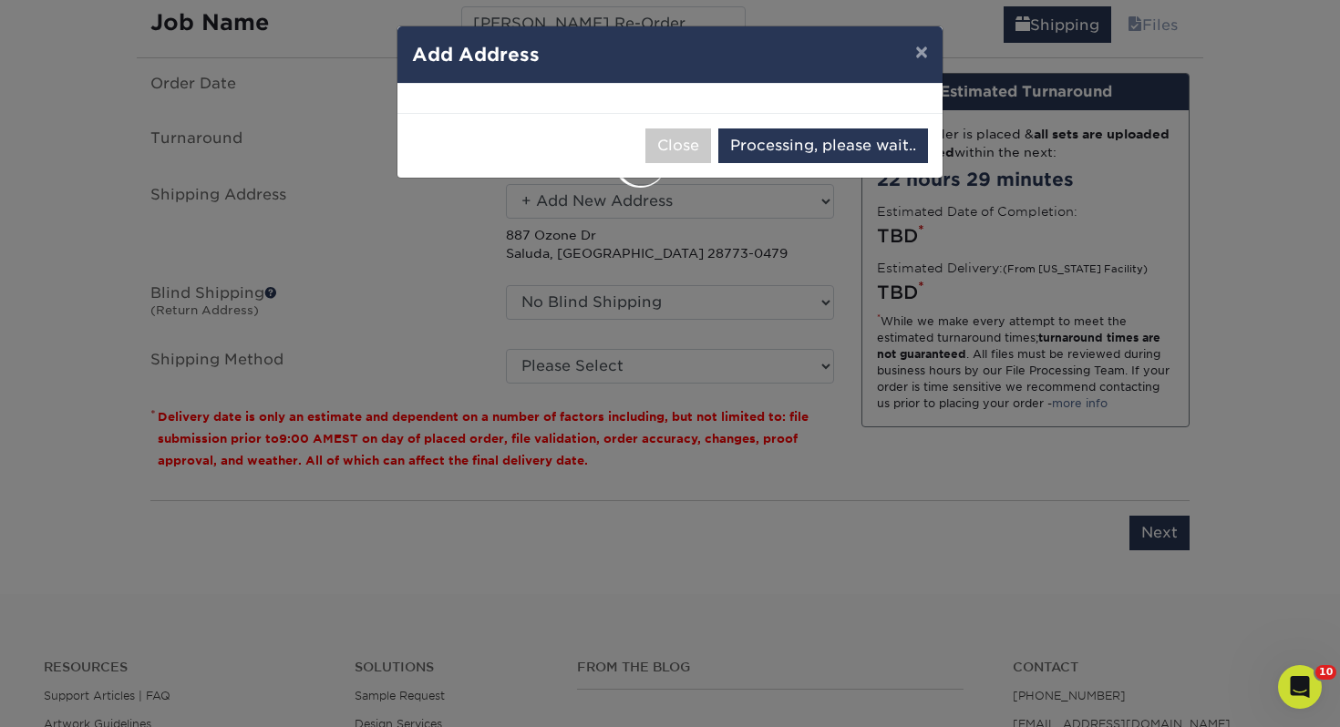
select select "286382"
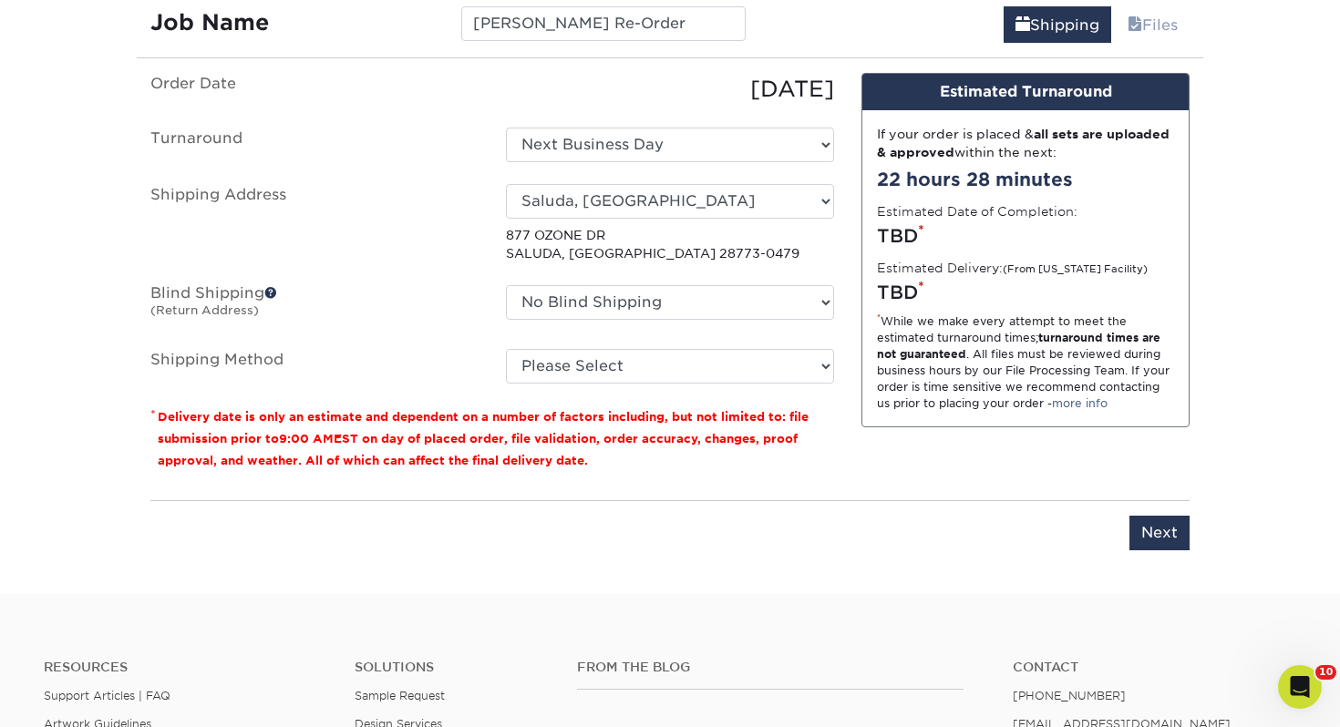
click at [670, 337] on ul "Order Date 09/26/2025 Turnaround Select One 2-4 Business Days 2 Day Next Busine…" at bounding box center [491, 228] width 683 height 311
click at [659, 361] on select "Please Select Ground Shipping (+$7.84) 3 Day Shipping Service (+$39.80) 2 Day A…" at bounding box center [670, 366] width 328 height 35
select select "03"
click at [506, 349] on select "Please Select Ground Shipping (+$7.84) 3 Day Shipping Service (+$39.80) 2 Day A…" at bounding box center [670, 366] width 328 height 35
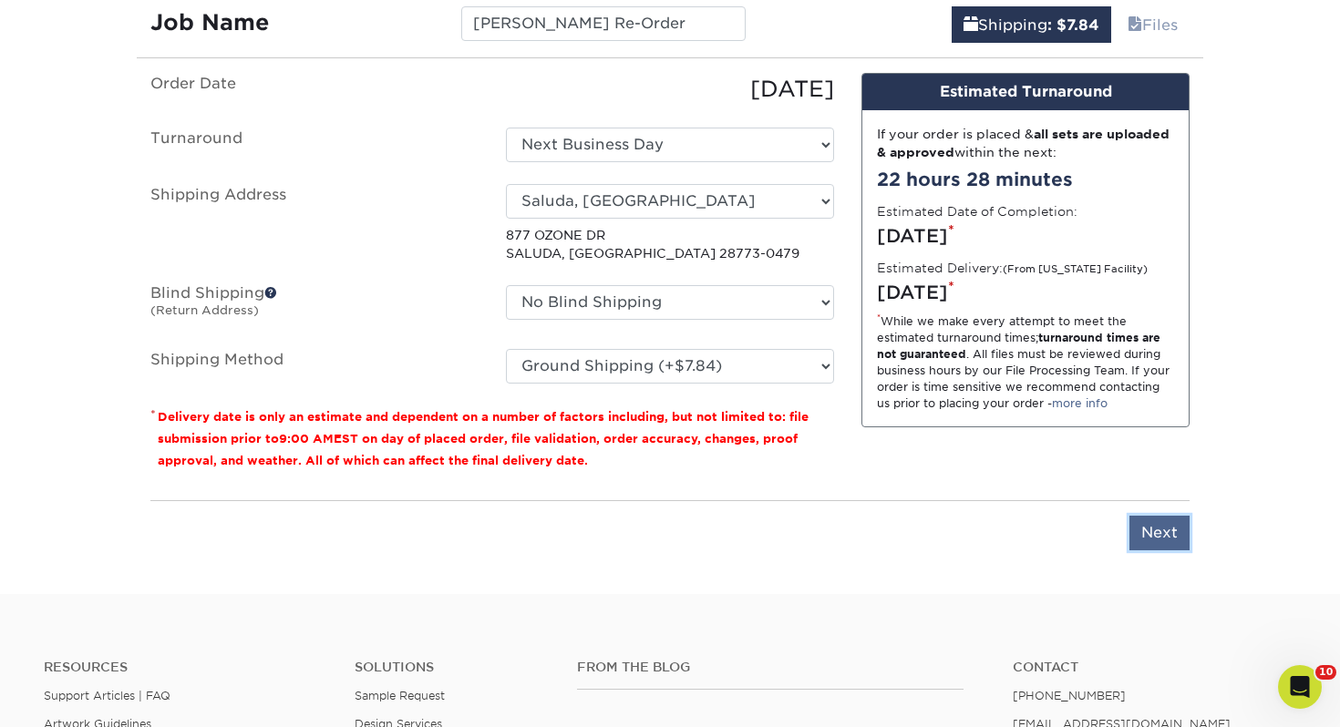
click at [1171, 540] on input "Next" at bounding box center [1159, 533] width 60 height 35
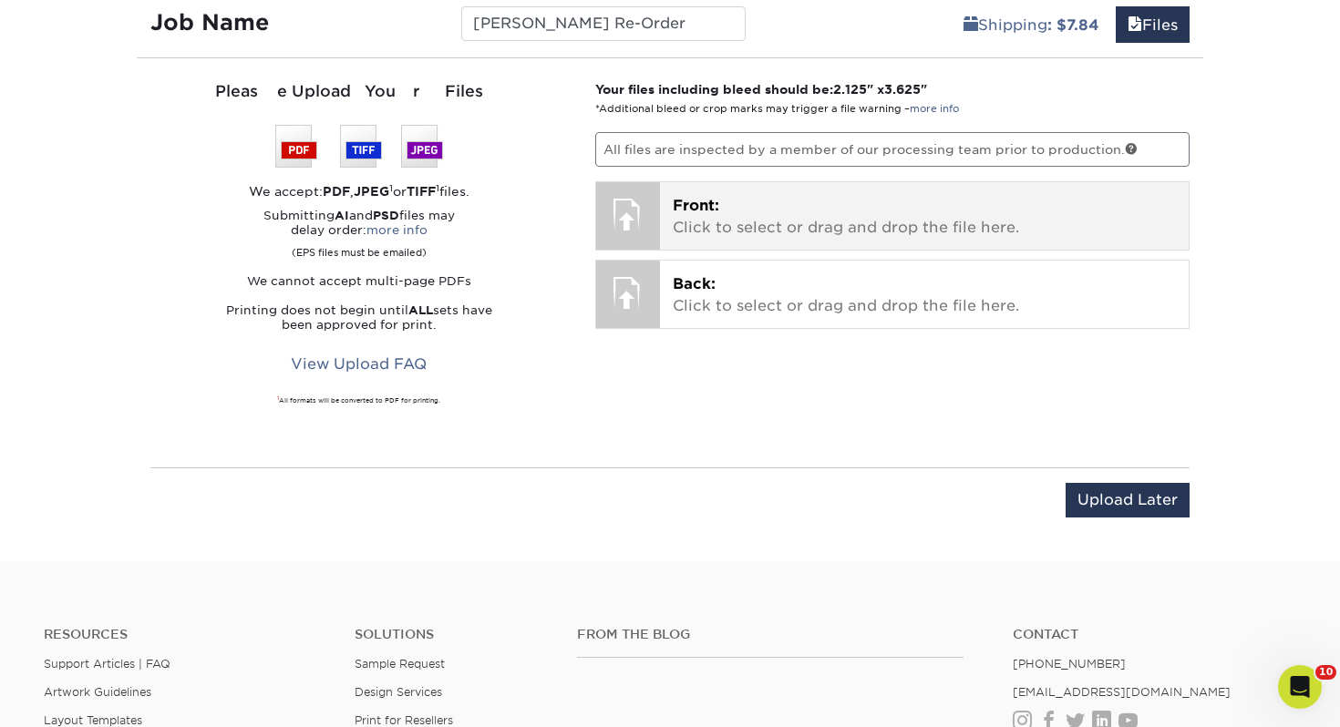
click at [773, 203] on p "Front: Click to select or drag and drop the file here." at bounding box center [924, 217] width 504 height 44
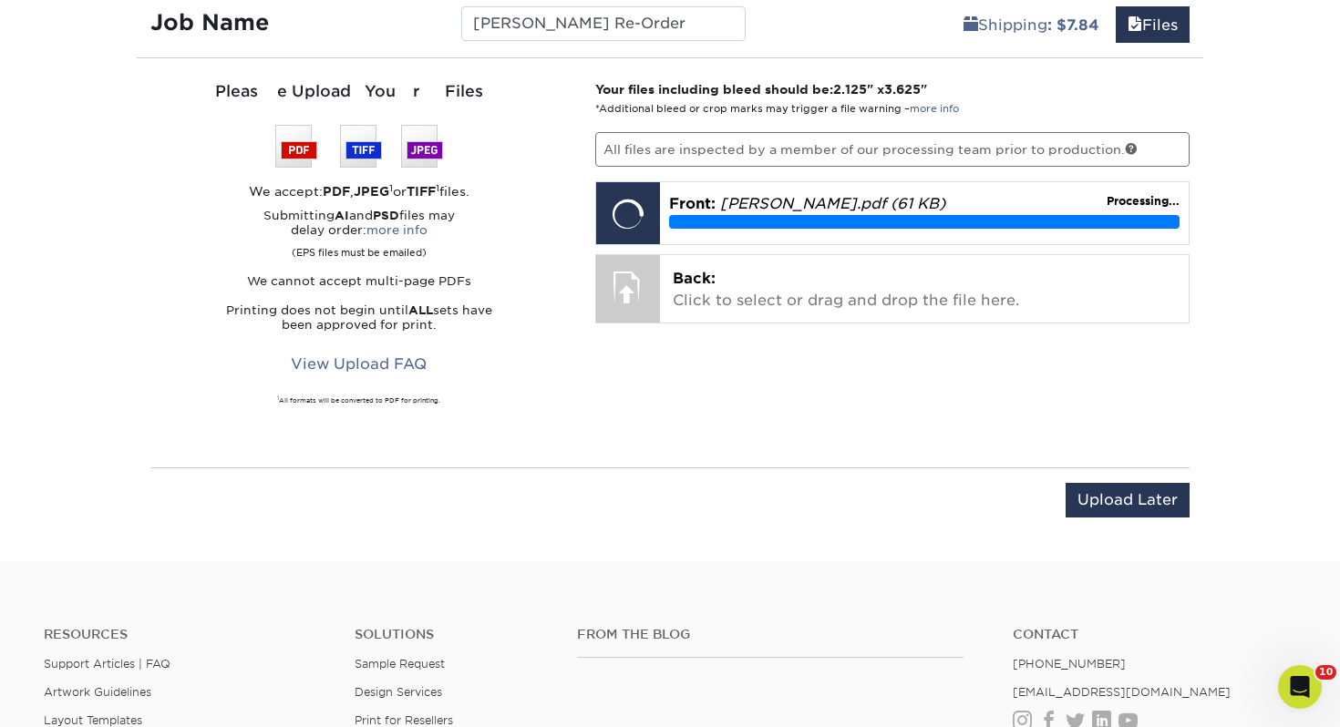
click at [789, 323] on div "Your files including bleed should be: 2.125 " x 3.625 " *Additional bleed or cr…" at bounding box center [892, 262] width 622 height 365
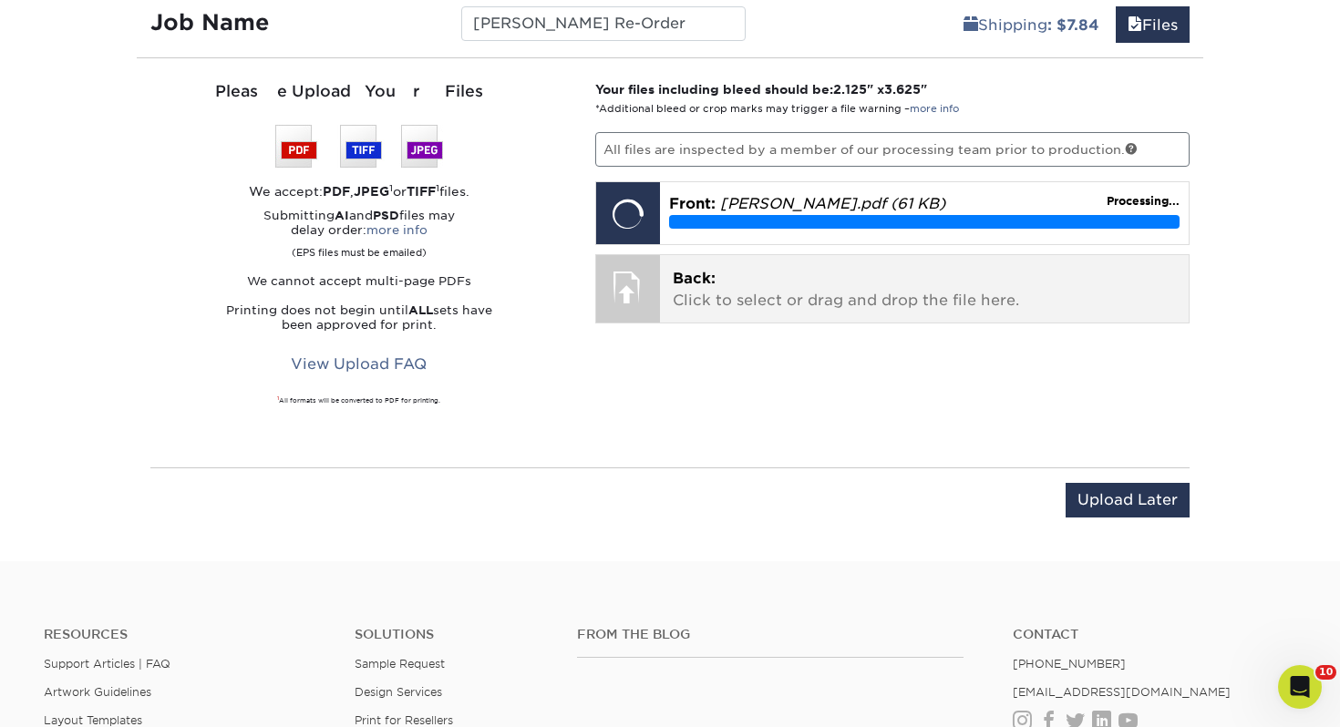
click at [785, 294] on p "Back: Click to select or drag and drop the file here." at bounding box center [924, 290] width 504 height 44
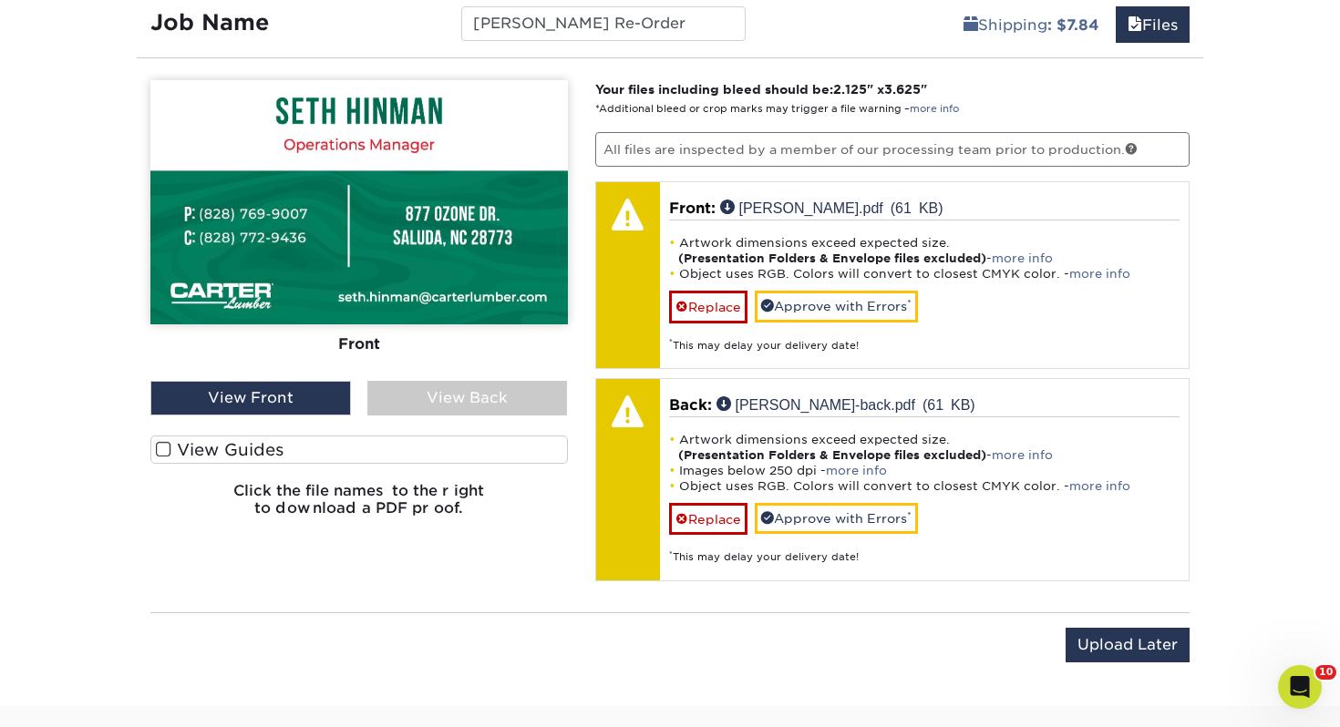
drag, startPoint x: 480, startPoint y: 442, endPoint x: 488, endPoint y: 465, distance: 24.2
click at [480, 442] on label "View Guides" at bounding box center [358, 450] width 417 height 28
click at [0, 0] on input "View Guides" at bounding box center [0, 0] width 0 height 0
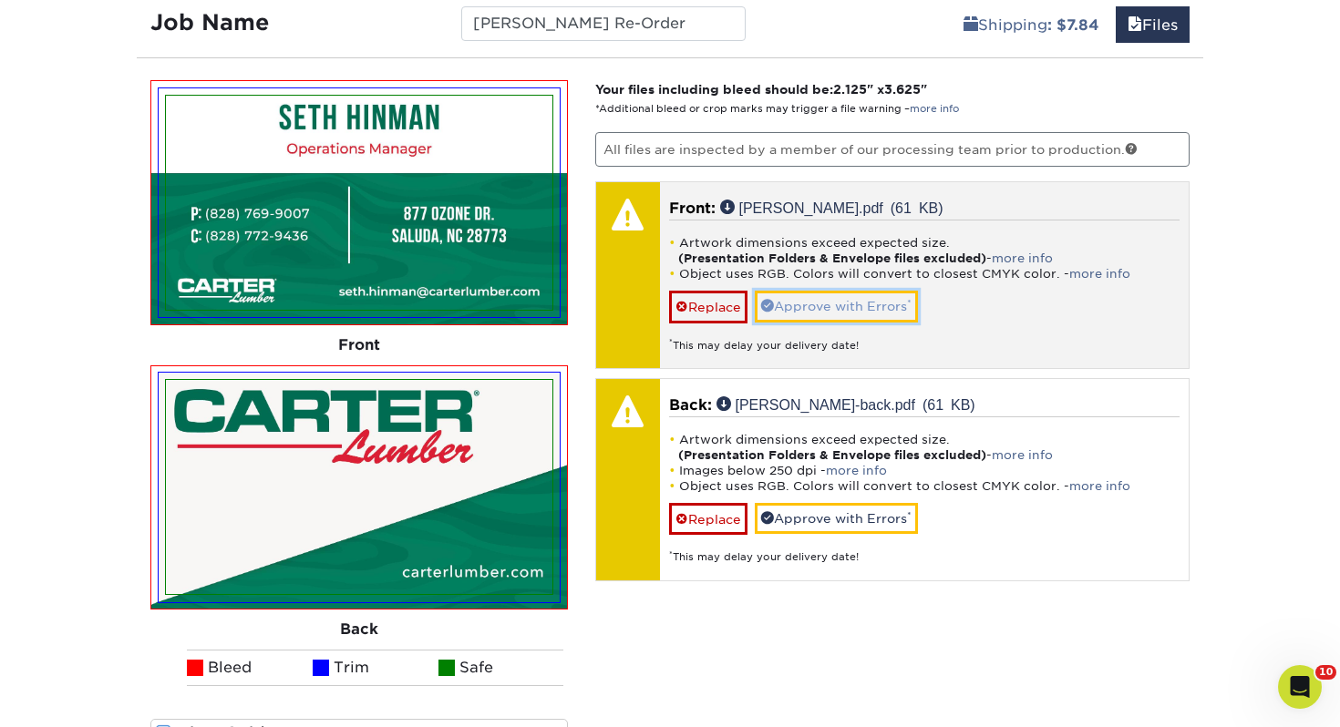
drag, startPoint x: 776, startPoint y: 293, endPoint x: 783, endPoint y: 325, distance: 33.4
click at [776, 293] on link "Approve with Errors *" at bounding box center [835, 306] width 163 height 31
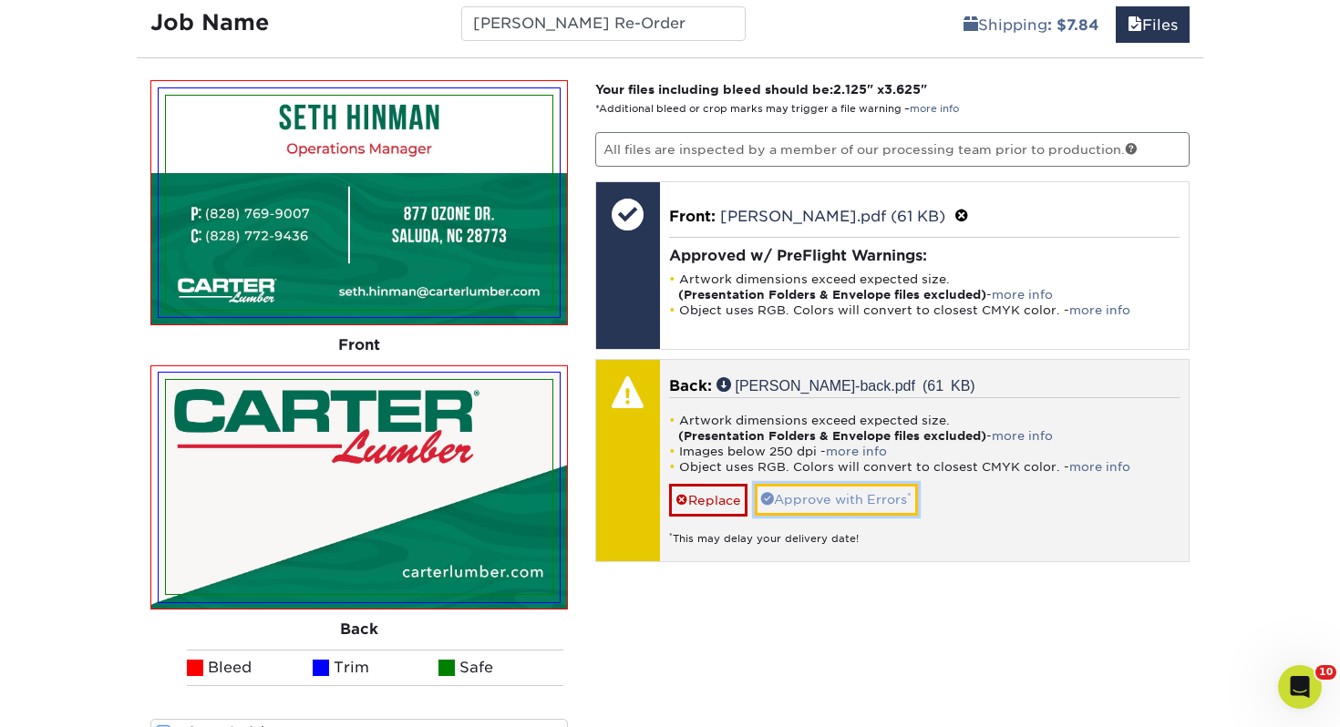
click at [852, 502] on link "Approve with Errors *" at bounding box center [835, 499] width 163 height 31
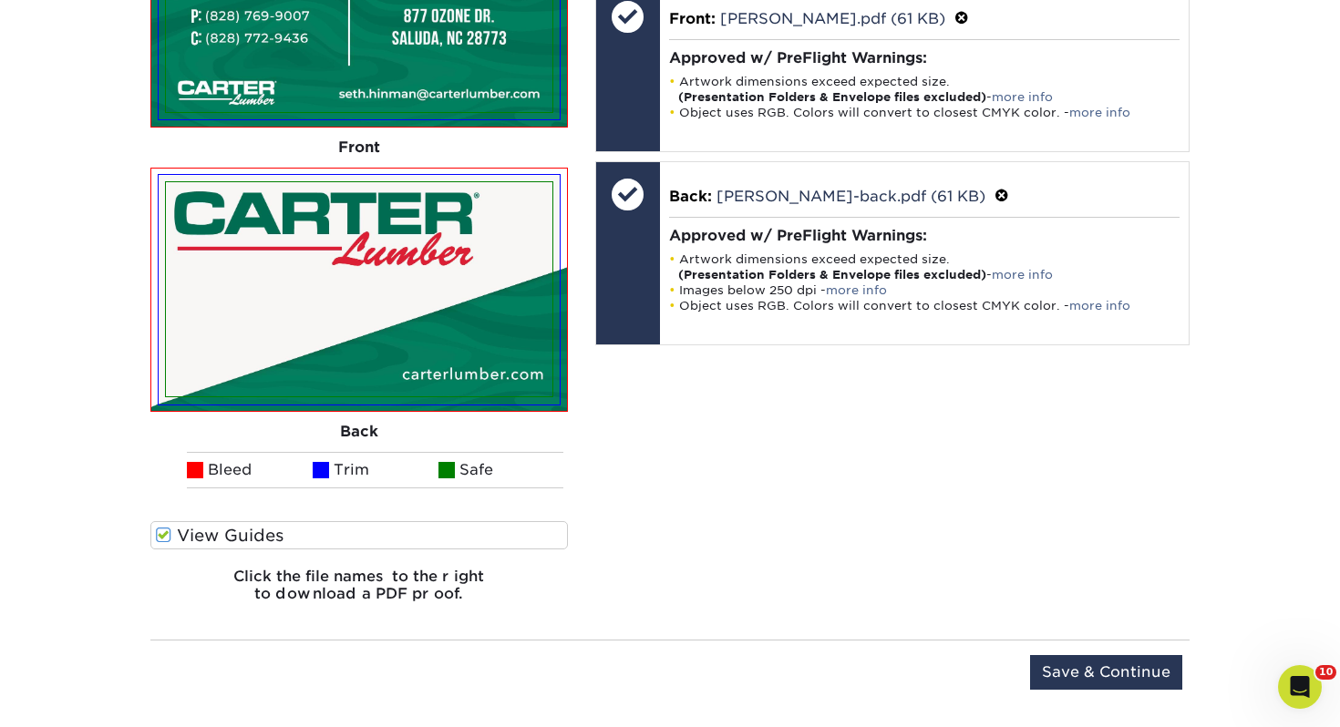
scroll to position [1504, 0]
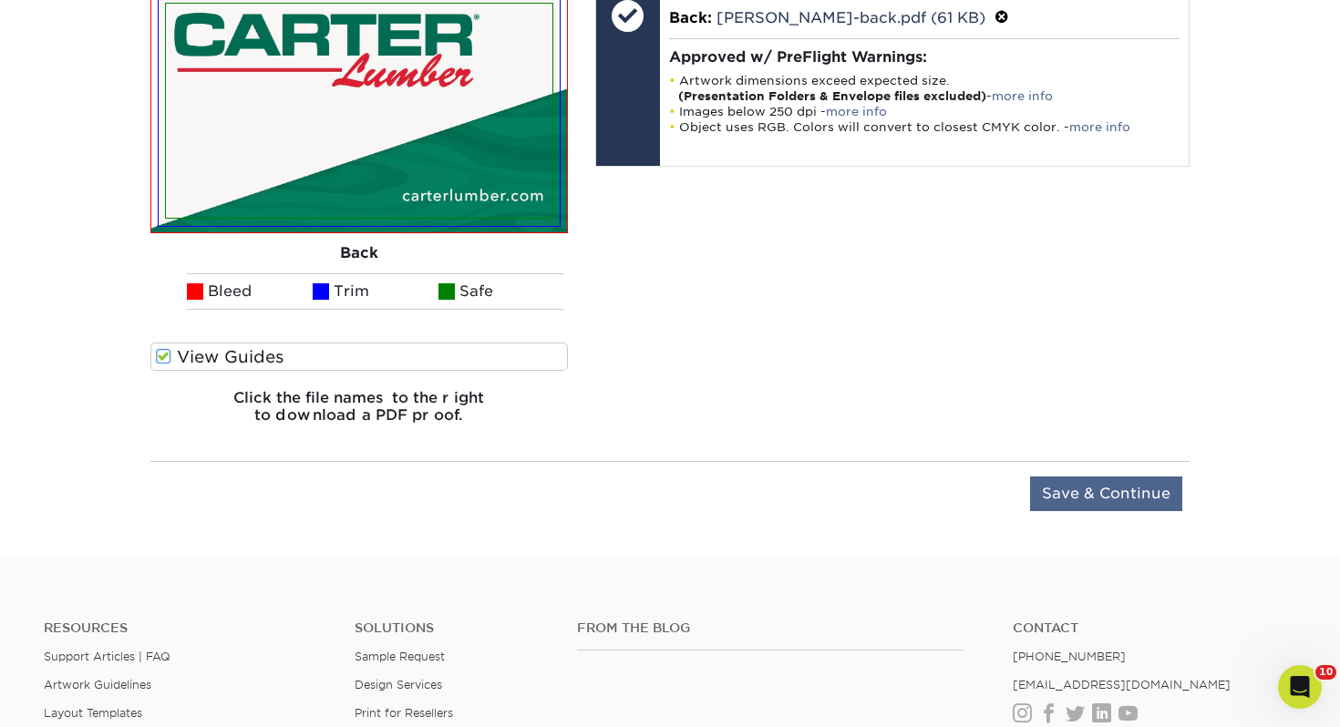
drag, startPoint x: 1068, startPoint y: 510, endPoint x: 1066, endPoint y: 498, distance: 12.9
click at [1067, 510] on div "Upload Later Save & Continue Continue" at bounding box center [669, 505] width 1039 height 56
click at [1065, 495] on input "Save & Continue" at bounding box center [1106, 494] width 152 height 35
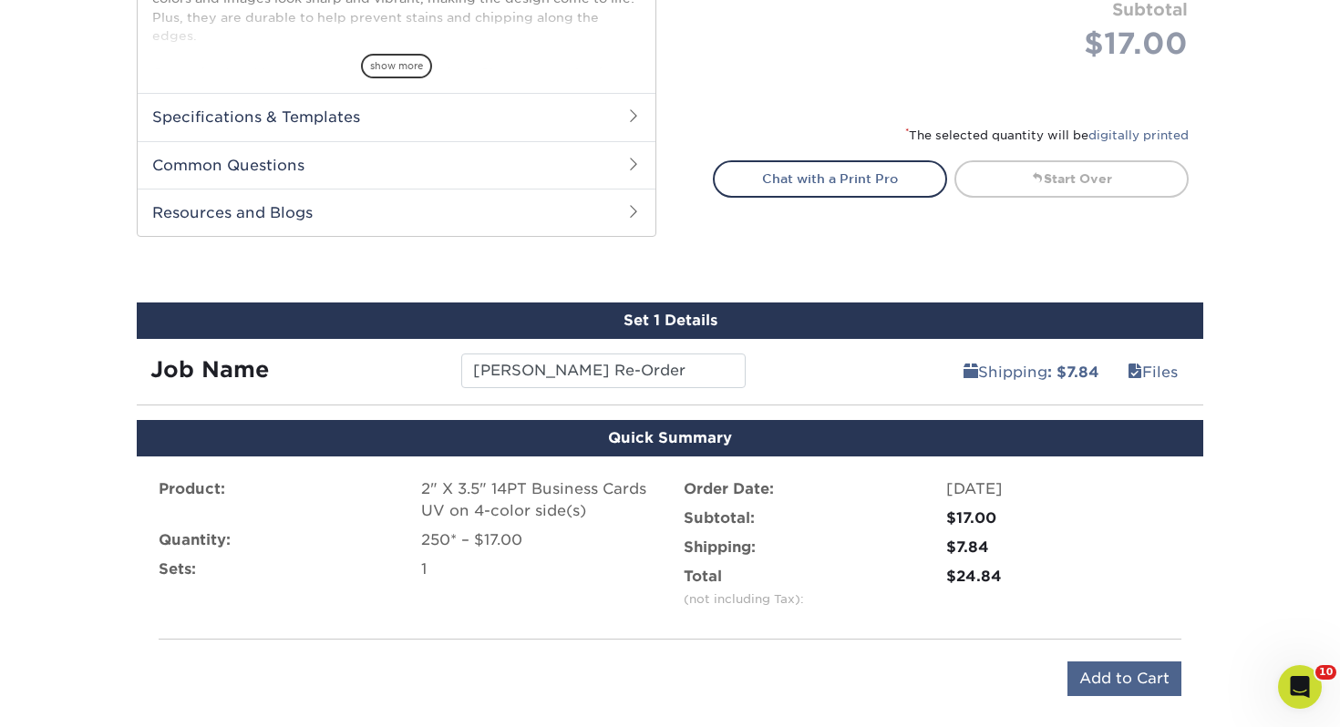
scroll to position [875, 0]
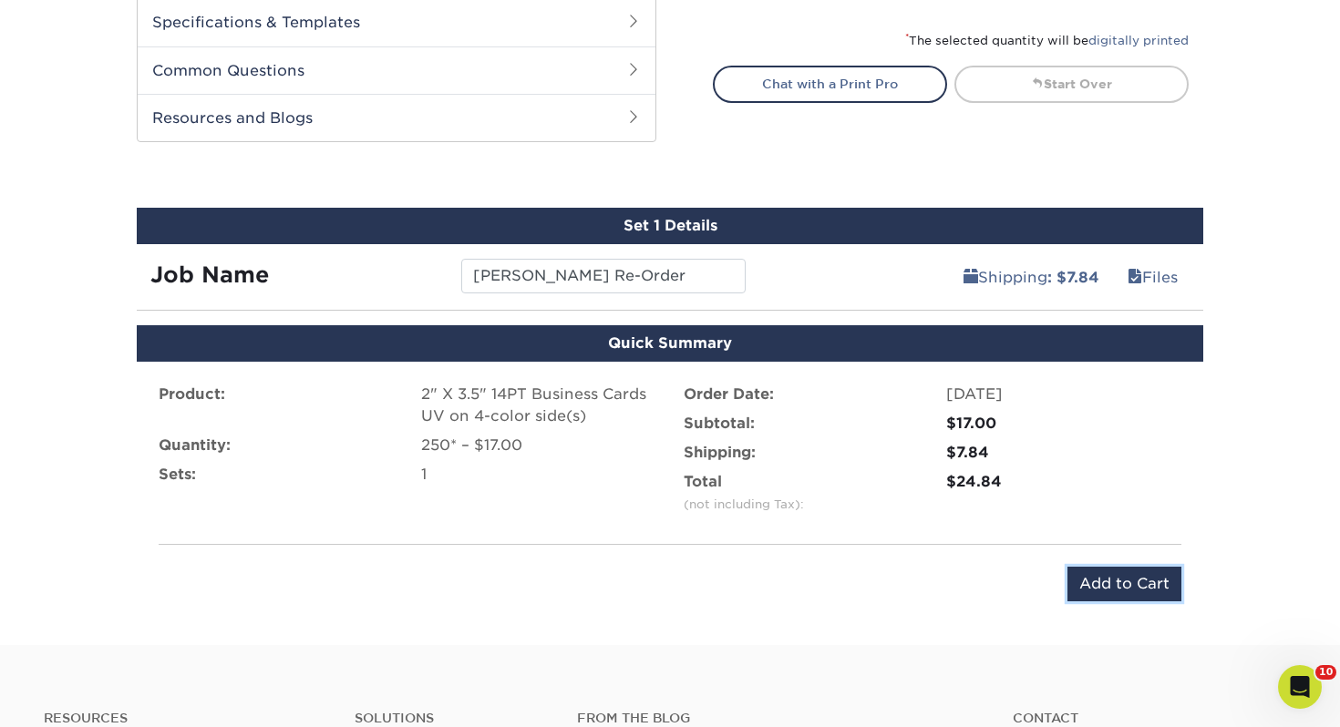
click at [1151, 580] on input "Add to Cart" at bounding box center [1124, 584] width 114 height 35
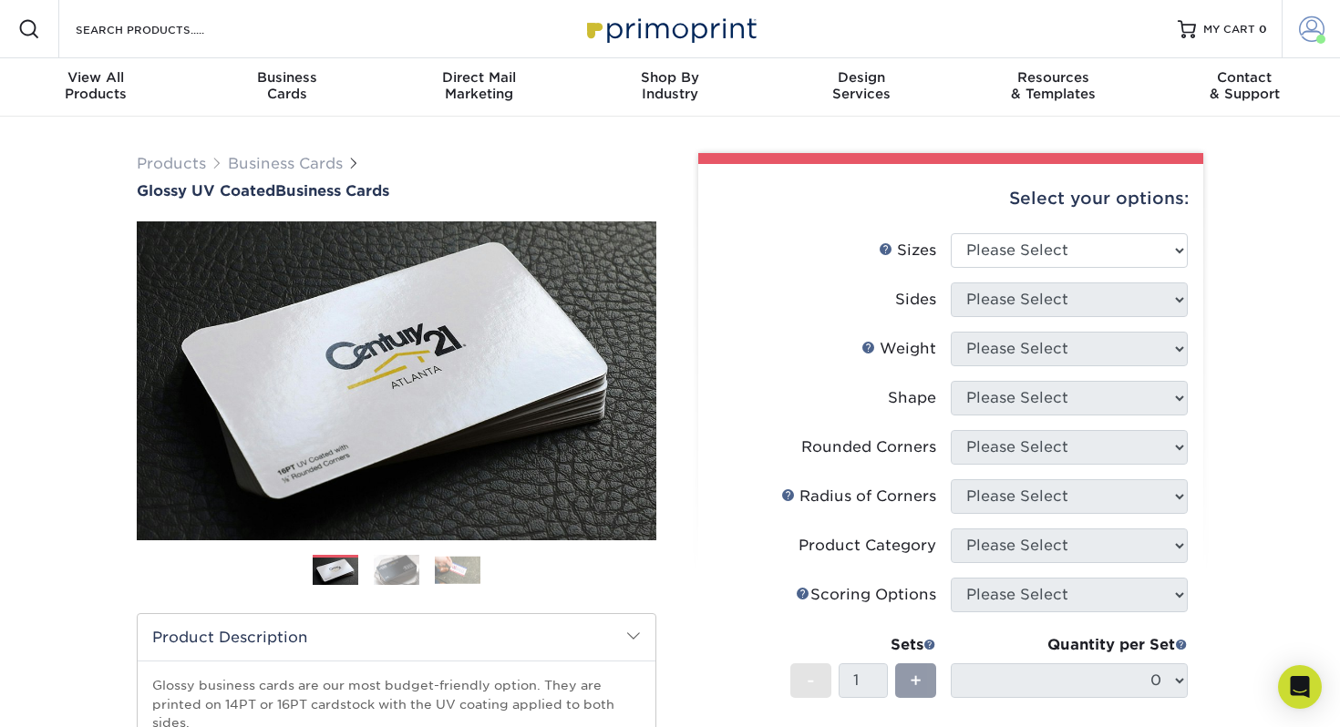
drag, startPoint x: 1291, startPoint y: 13, endPoint x: 1305, endPoint y: 29, distance: 21.4
click at [1291, 13] on link "Account" at bounding box center [1310, 29] width 58 height 58
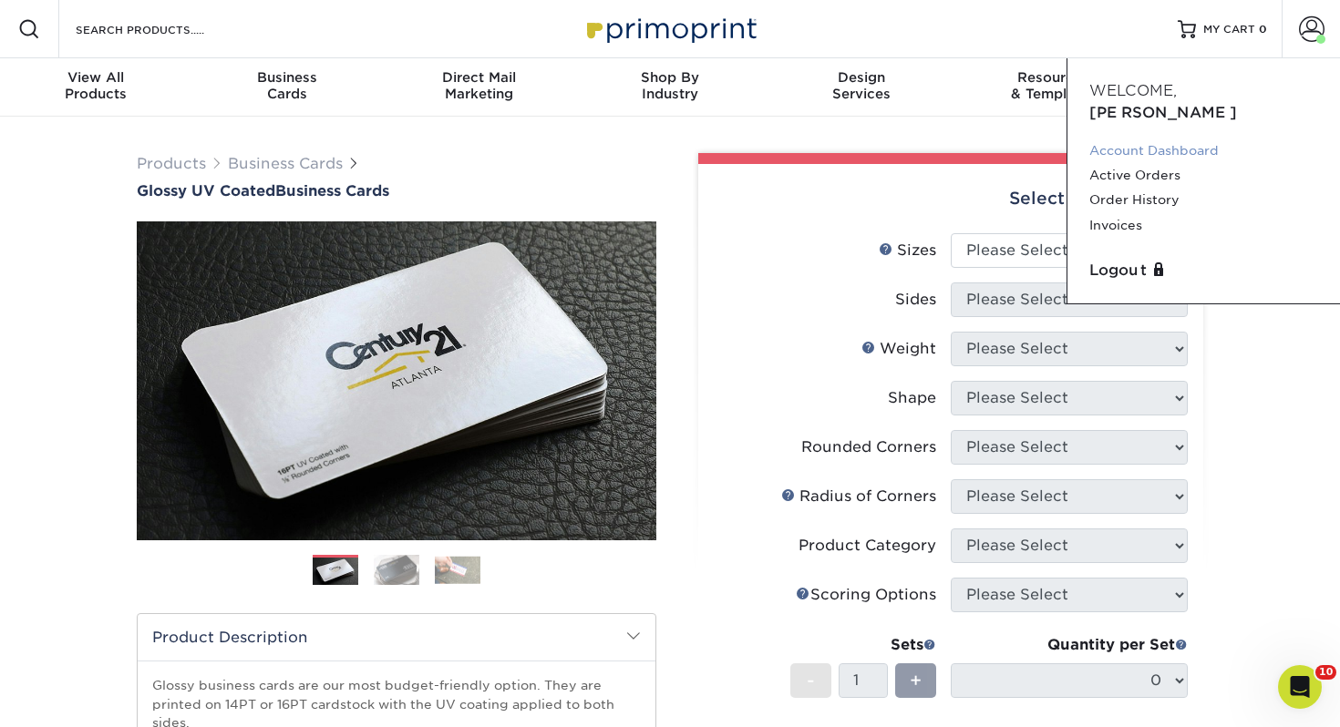
click at [1144, 139] on link "Account Dashboard" at bounding box center [1203, 151] width 229 height 25
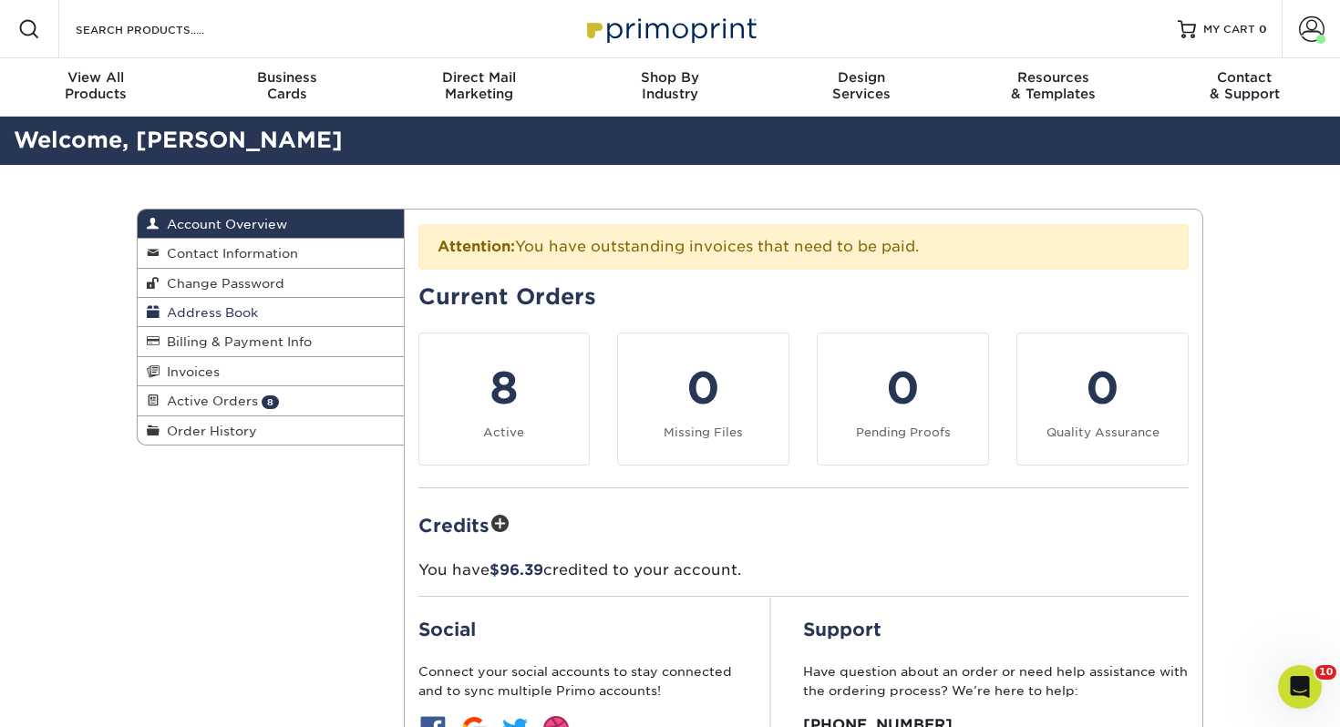
click at [297, 313] on link "Address Book" at bounding box center [271, 312] width 266 height 29
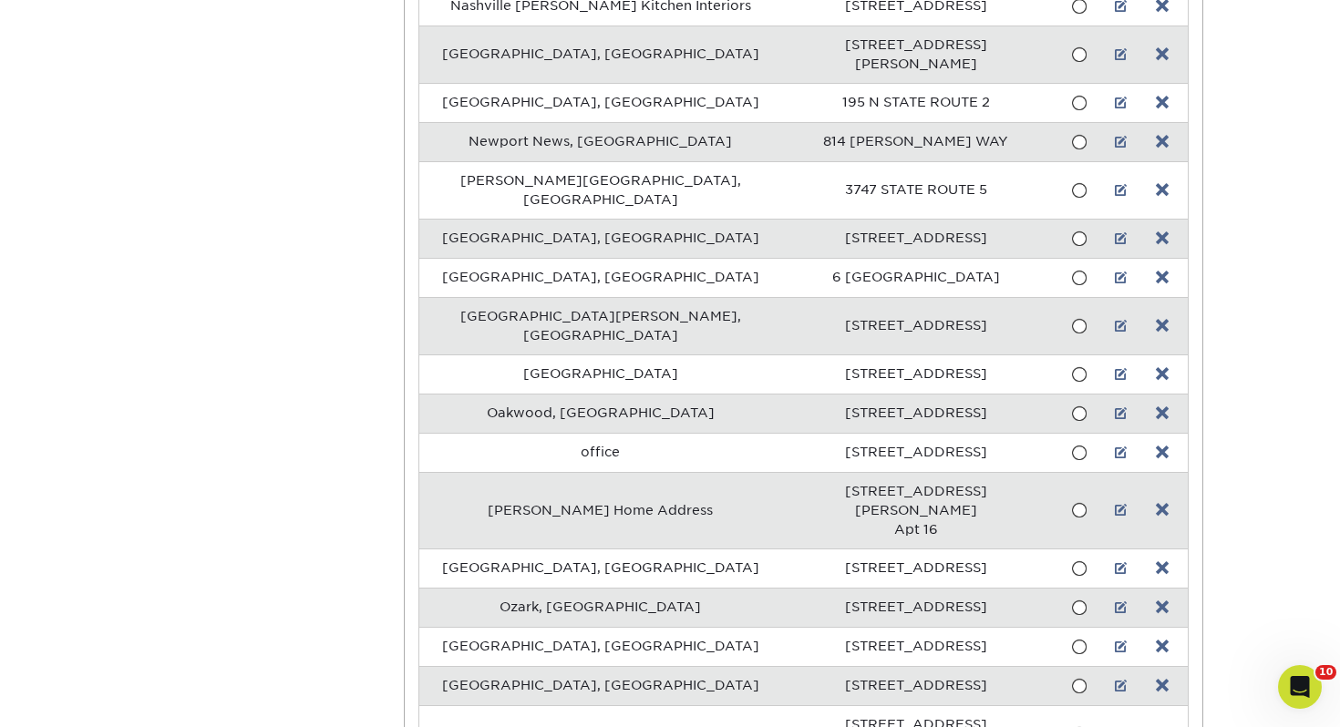
scroll to position [12230, 0]
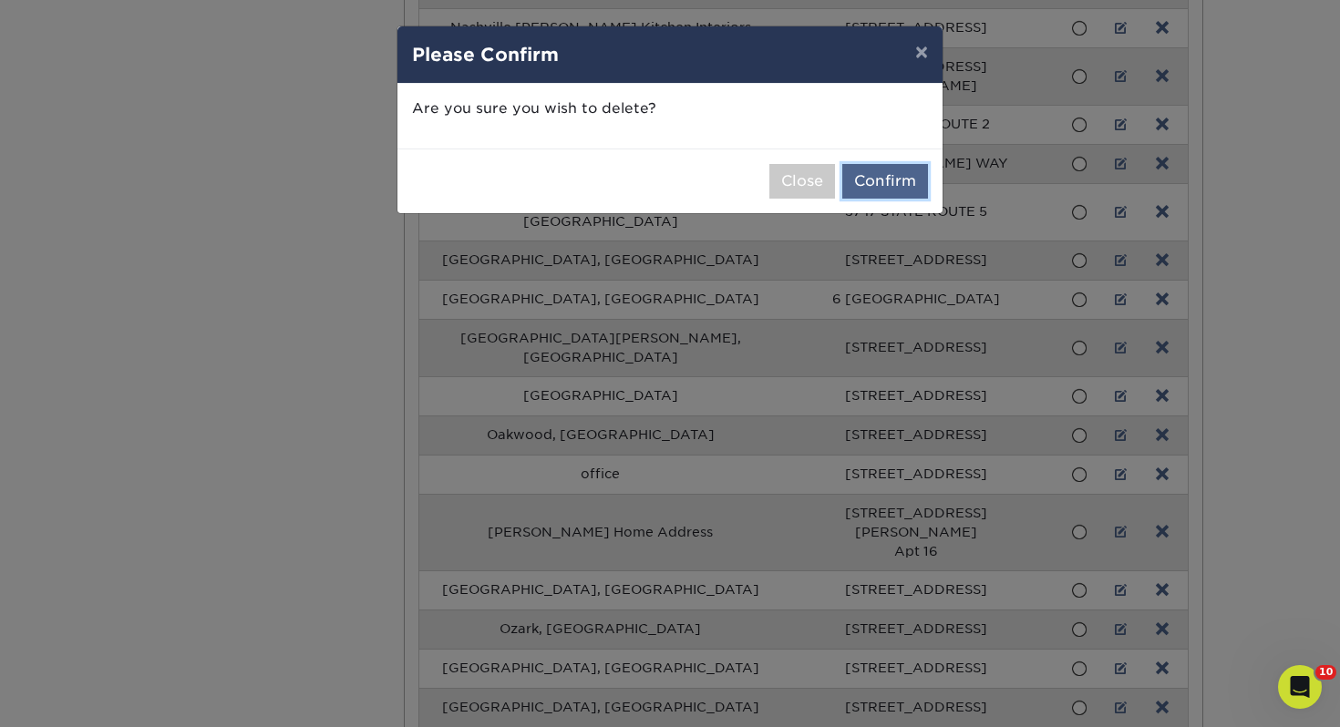
click at [871, 180] on button "Confirm" at bounding box center [885, 181] width 86 height 35
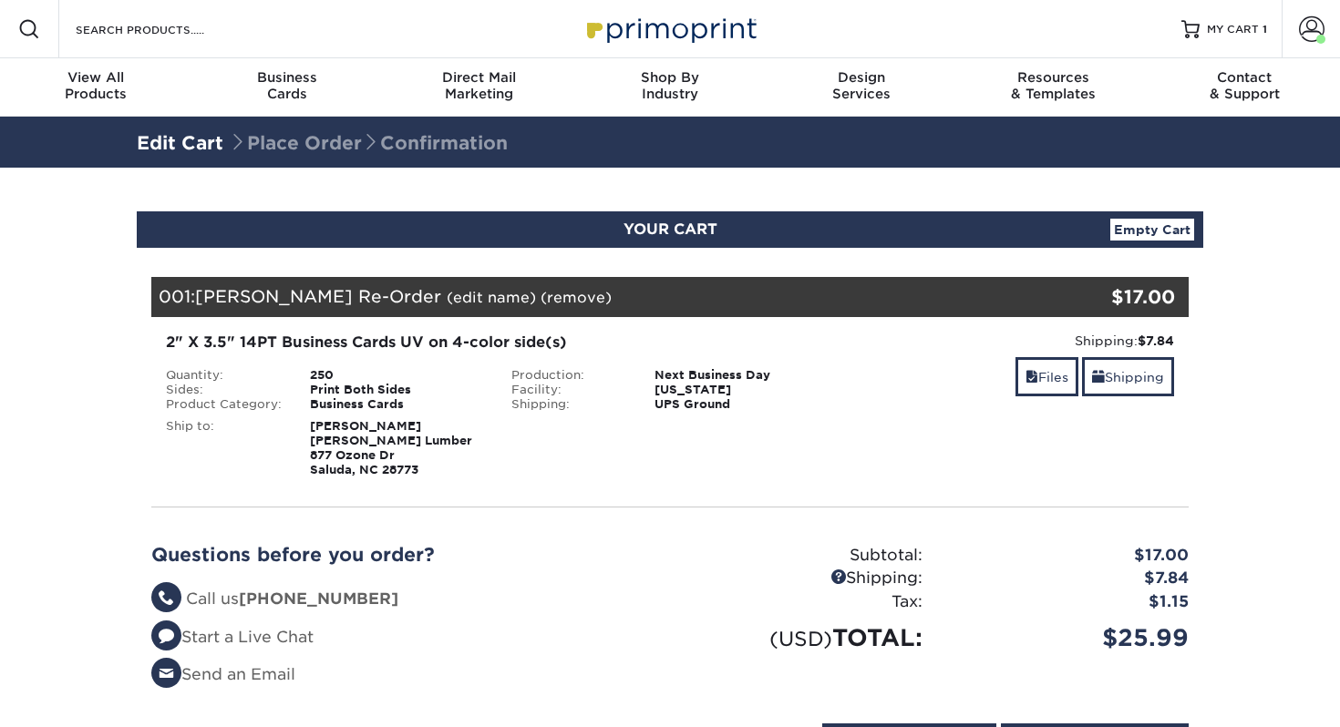
select select "286382"
drag, startPoint x: 1137, startPoint y: 377, endPoint x: 997, endPoint y: 405, distance: 143.1
click at [1137, 377] on link "Shipping" at bounding box center [1128, 376] width 92 height 39
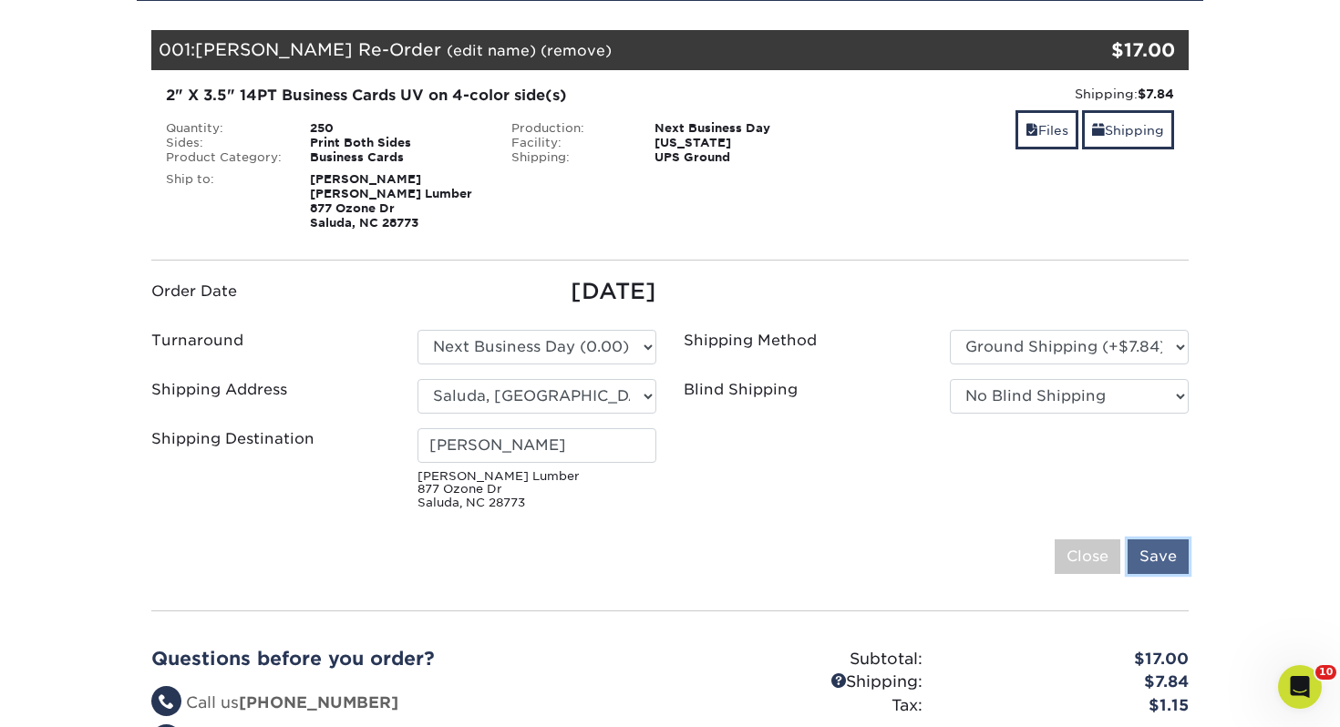
click at [1149, 549] on input "Save" at bounding box center [1157, 556] width 61 height 35
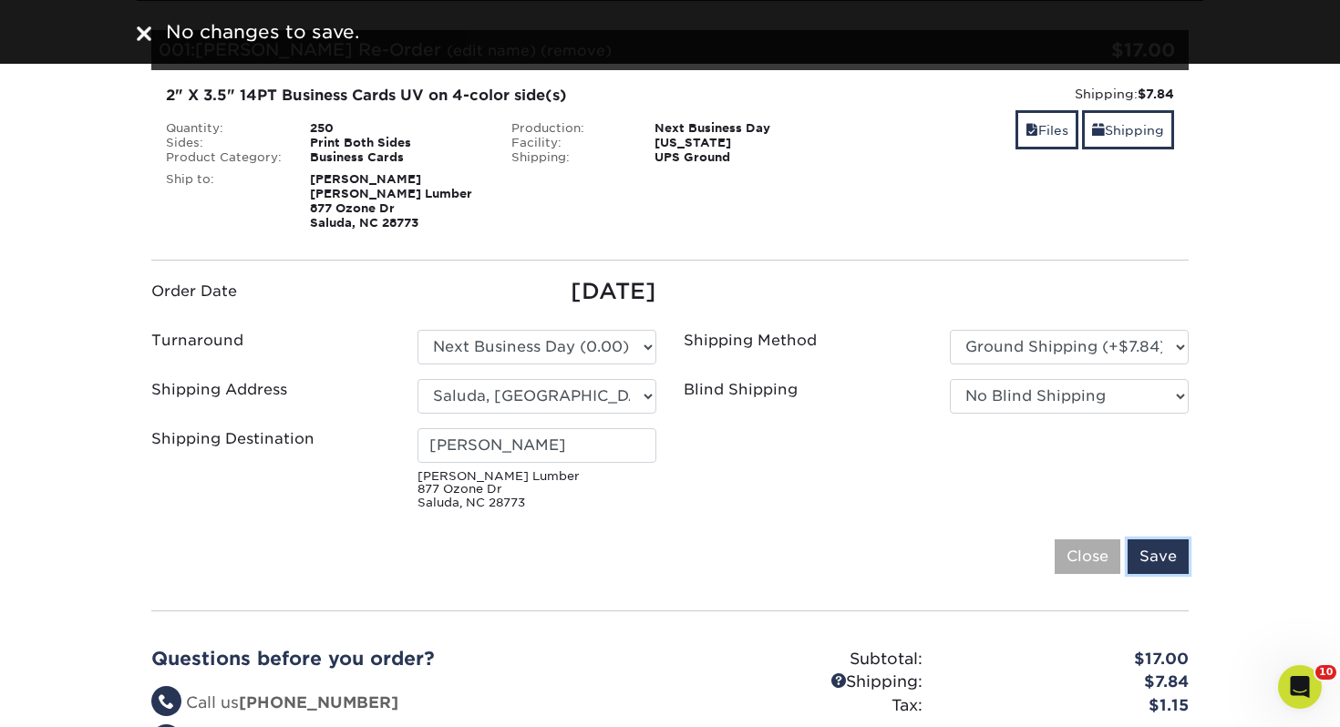
drag, startPoint x: 1165, startPoint y: 557, endPoint x: 1114, endPoint y: 551, distance: 52.2
click at [1165, 557] on input "Save" at bounding box center [1157, 556] width 61 height 35
click at [1108, 550] on input "Close" at bounding box center [1087, 556] width 66 height 35
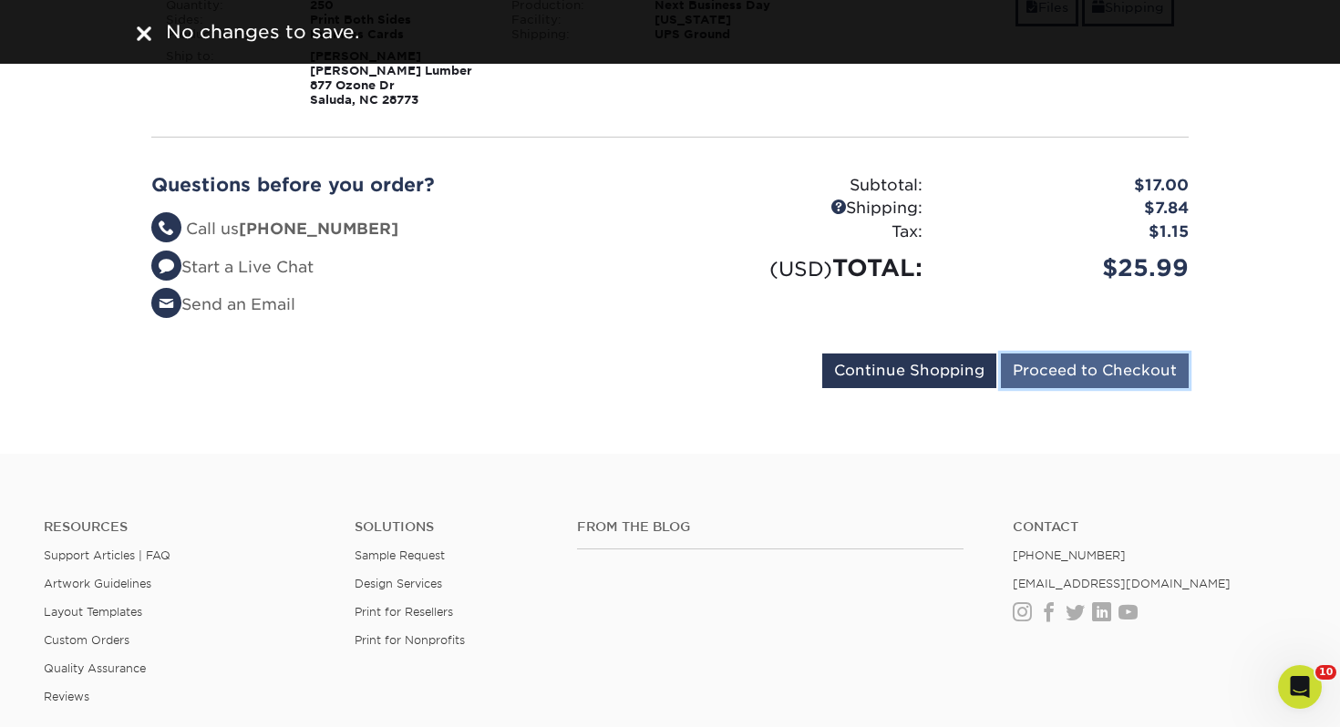
click at [1072, 378] on input "Proceed to Checkout" at bounding box center [1095, 371] width 188 height 35
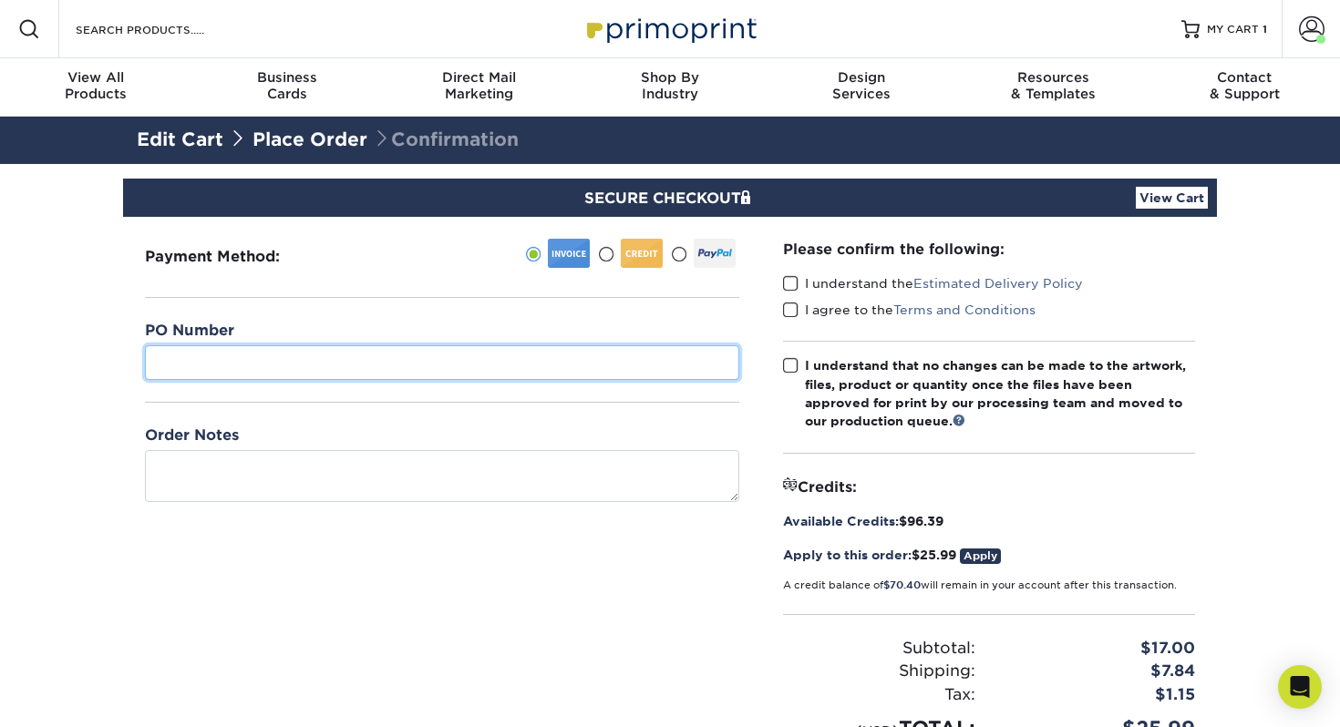
click at [411, 371] on input "text" at bounding box center [442, 362] width 594 height 35
type input "770"
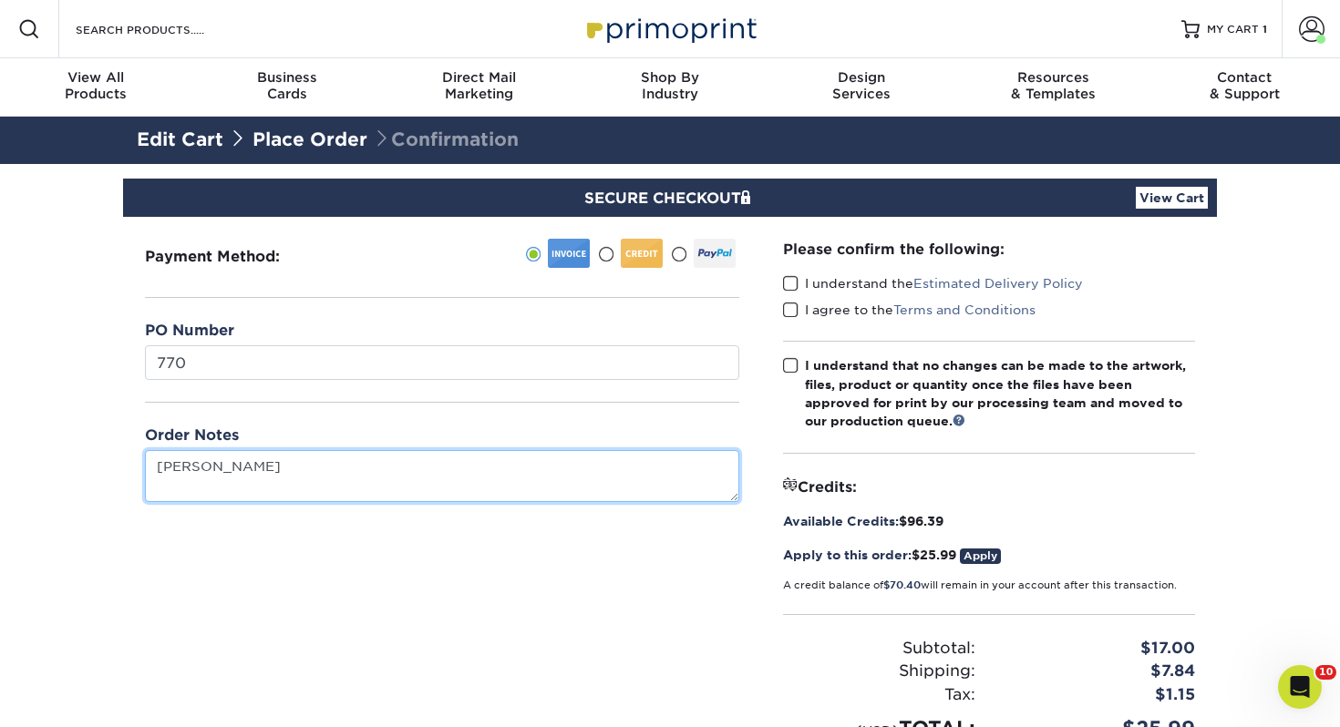
type textarea "[PERSON_NAME]"
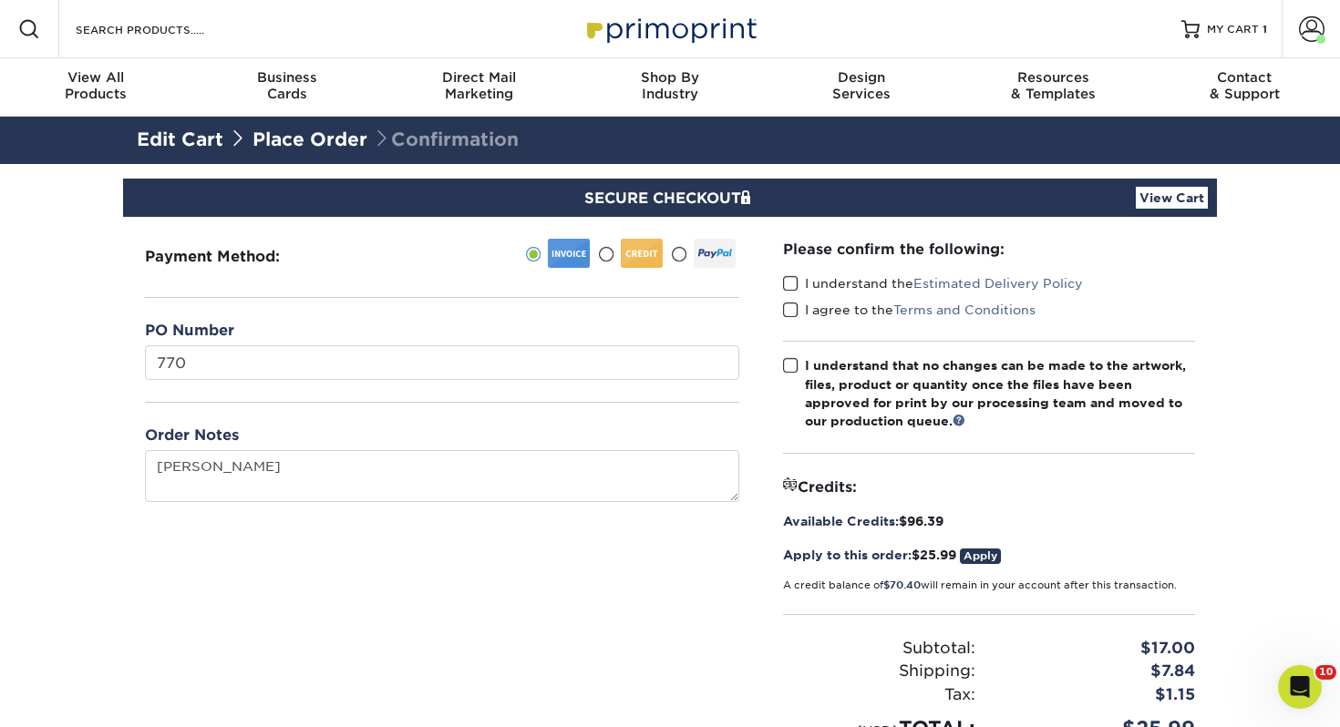
drag, startPoint x: 786, startPoint y: 282, endPoint x: 799, endPoint y: 314, distance: 35.2
click at [785, 282] on span at bounding box center [790, 283] width 15 height 17
click at [0, 0] on input "I understand the Estimated Delivery Policy" at bounding box center [0, 0] width 0 height 0
click at [791, 311] on span at bounding box center [790, 310] width 15 height 17
click at [0, 0] on input "I agree to the Terms and Conditions" at bounding box center [0, 0] width 0 height 0
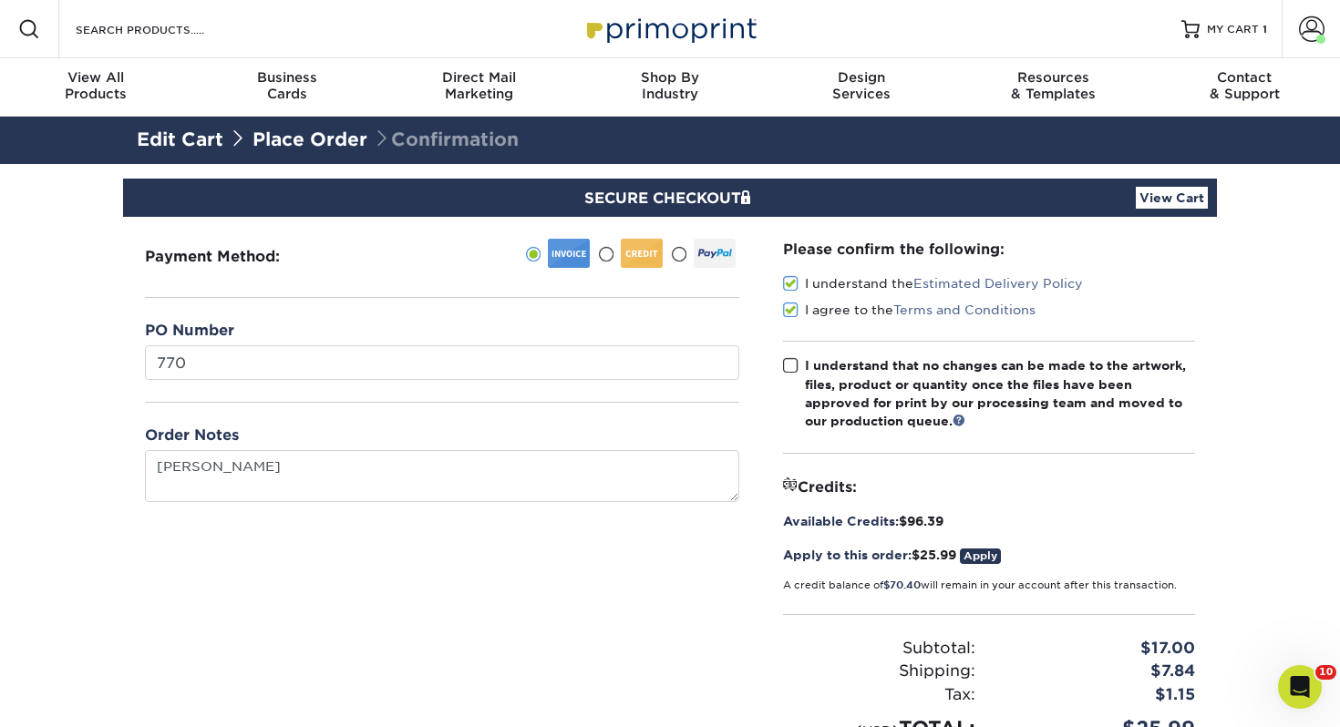
drag, startPoint x: 792, startPoint y: 364, endPoint x: 813, endPoint y: 383, distance: 28.4
click at [792, 364] on span at bounding box center [790, 365] width 15 height 17
click at [0, 0] on input "I understand that no changes can be made to the artwork, files, product or quan…" at bounding box center [0, 0] width 0 height 0
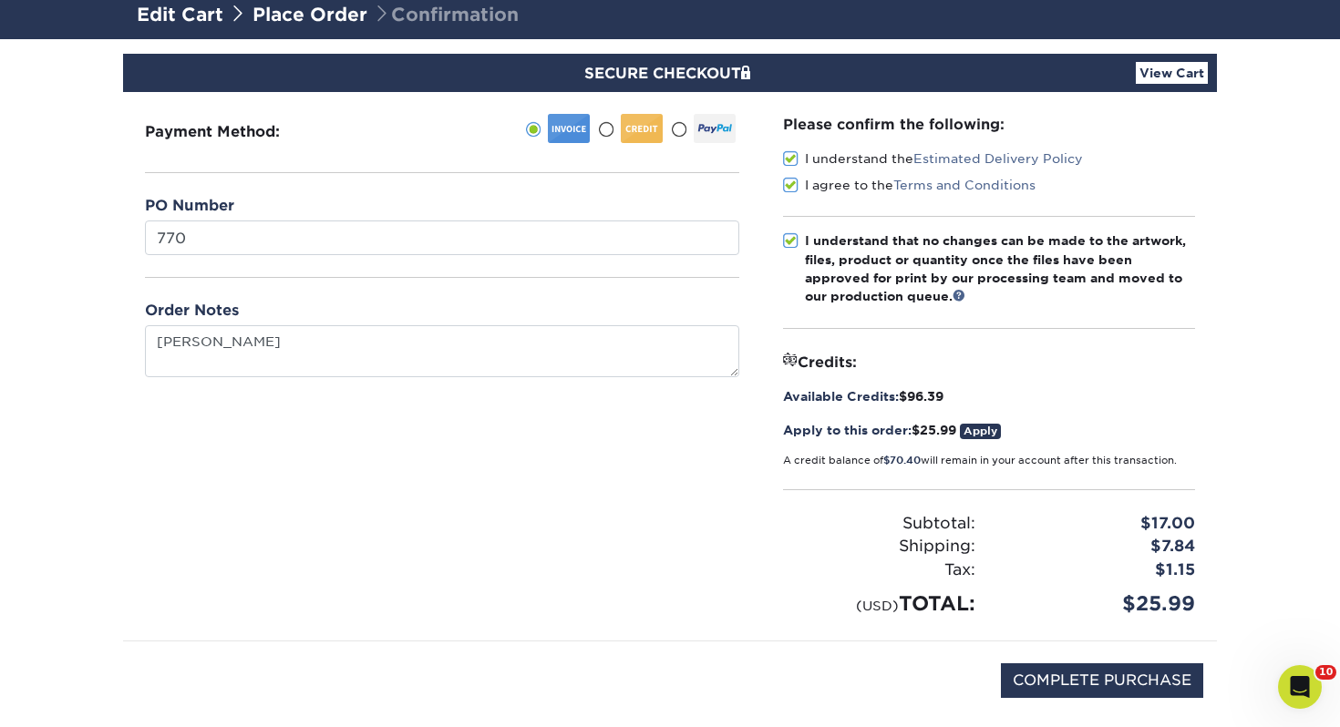
scroll to position [194, 0]
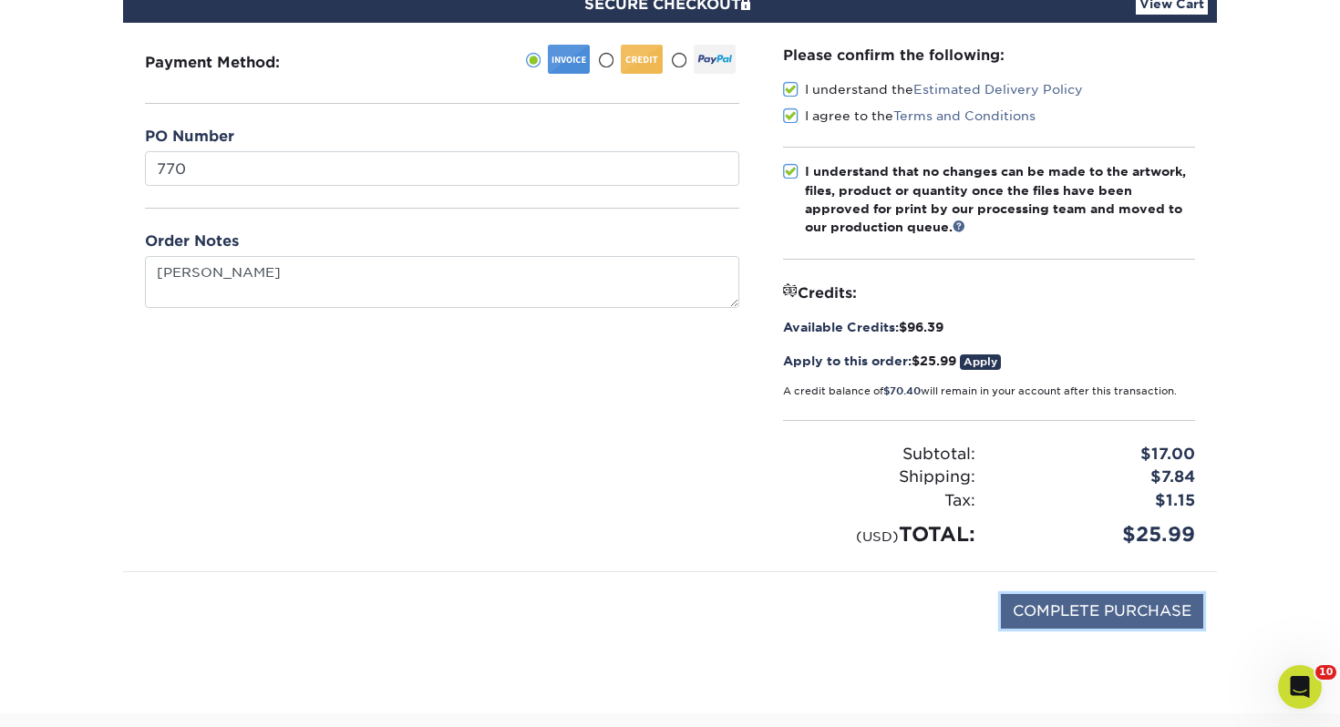
click at [1139, 616] on input "COMPLETE PURCHASE" at bounding box center [1102, 611] width 202 height 35
type input "PROCESSING, PLEASE WAIT..."
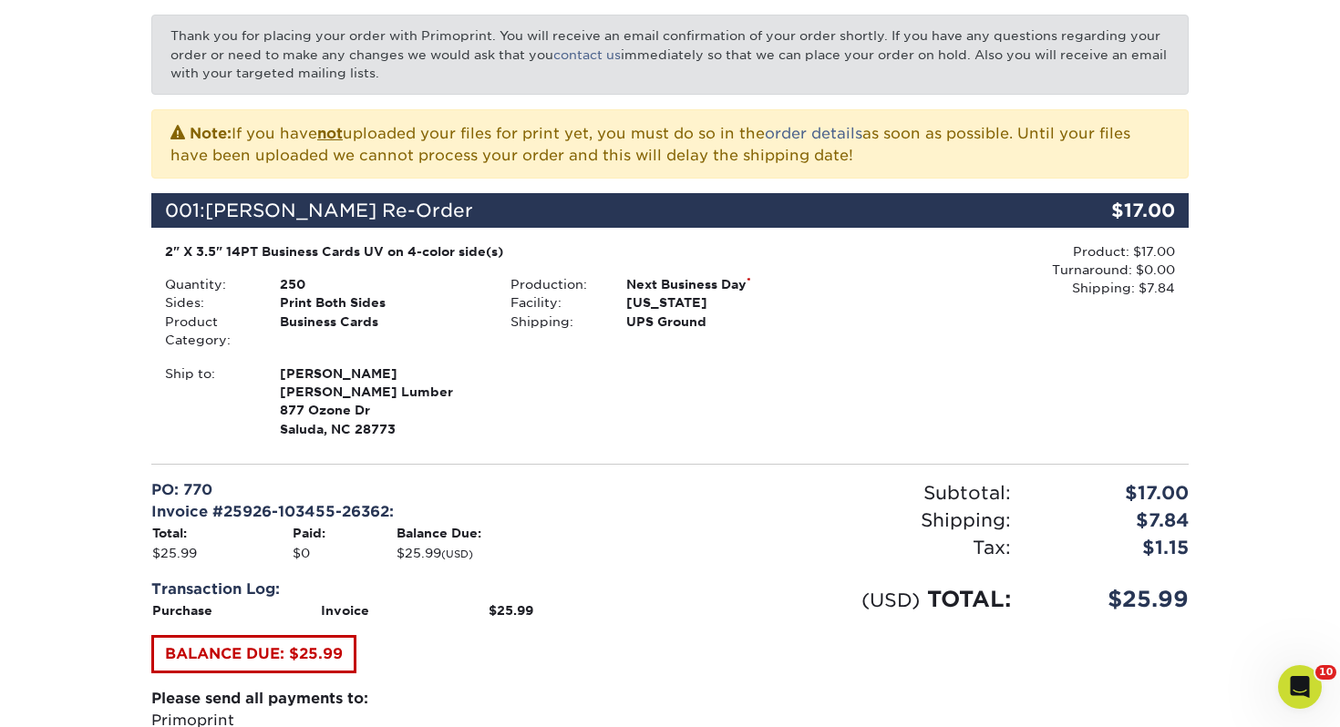
scroll to position [566, 0]
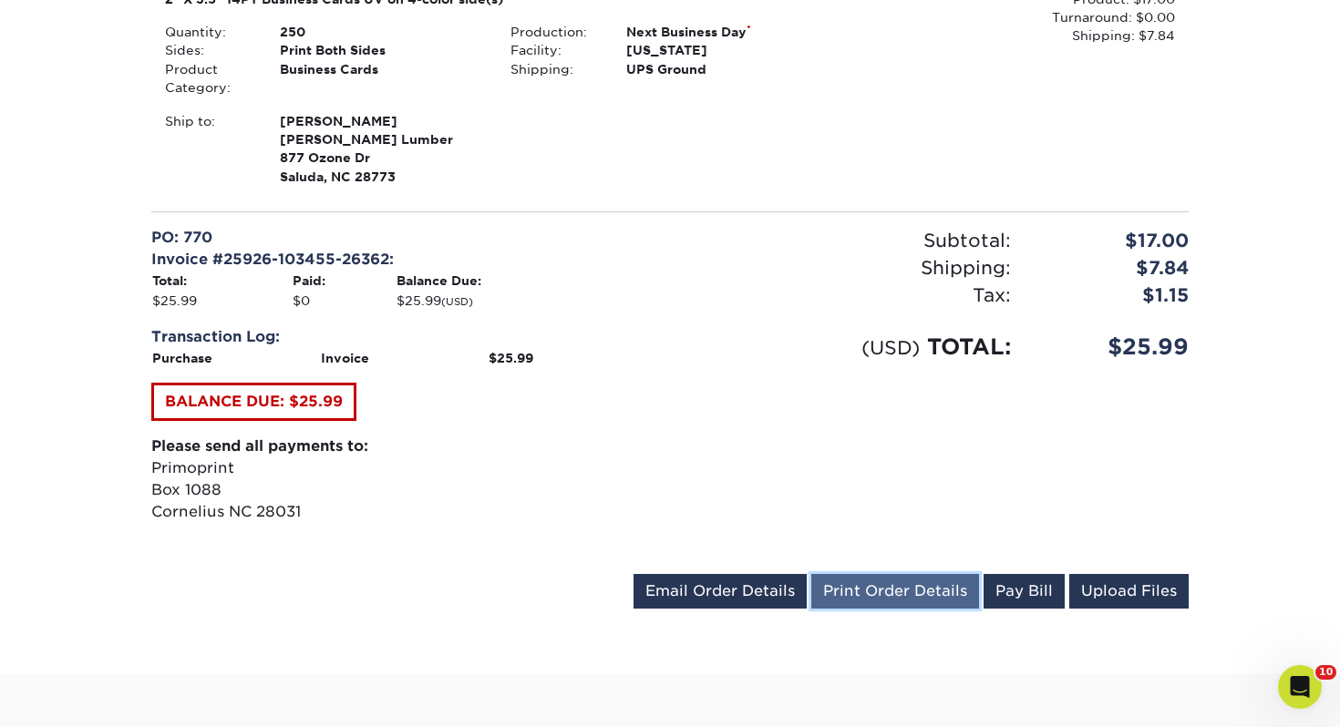
click at [898, 588] on link "Print Order Details" at bounding box center [895, 591] width 168 height 35
